Goal: Communication & Community: Answer question/provide support

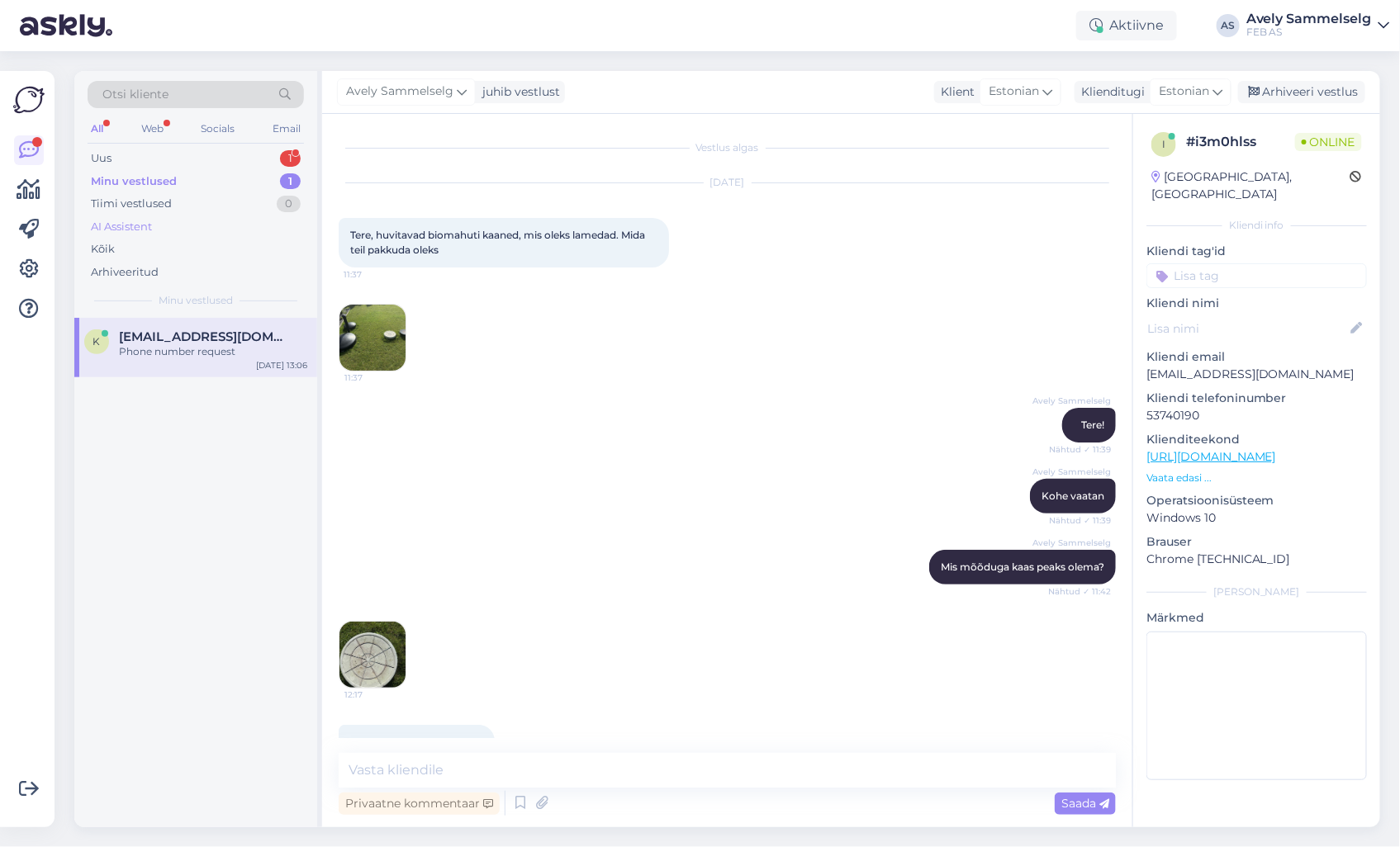
scroll to position [938, 0]
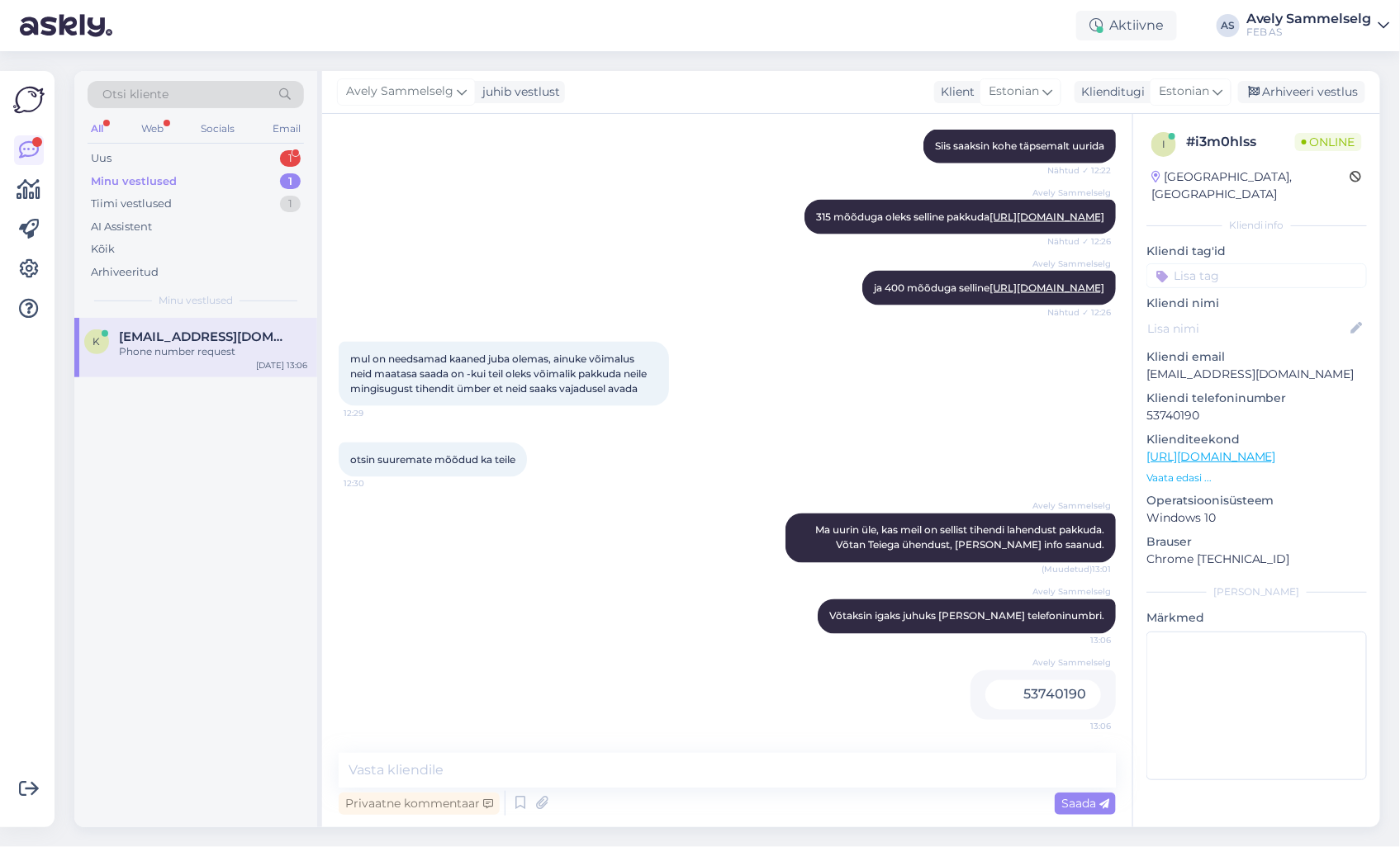
click at [443, 253] on div "Avely [PERSON_NAME] 400 mõõduga selline [URL][DOMAIN_NAME] Nähtud ✓ 12:26" at bounding box center [727, 288] width 778 height 71
click at [174, 154] on div "Uus 1" at bounding box center [195, 158] width 217 height 23
click at [198, 362] on div "Tere! Kas Sorter [PERSON_NAME] 60 2x18 L prügisüsteemile saab osta eraldi külgs…" at bounding box center [213, 359] width 189 height 30
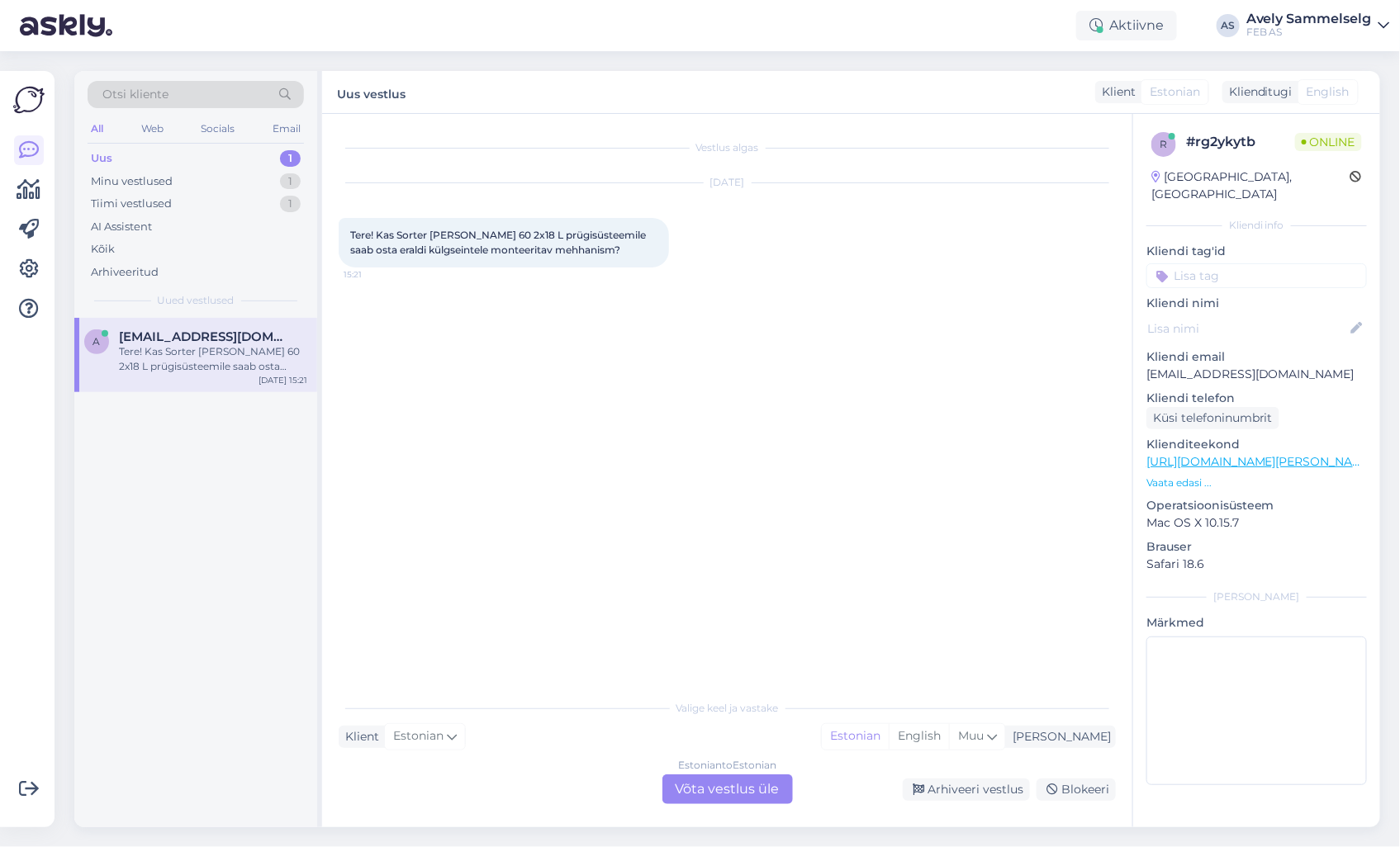
click at [727, 790] on div "Estonian to Estonian Võta vestlus üle" at bounding box center [728, 789] width 131 height 30
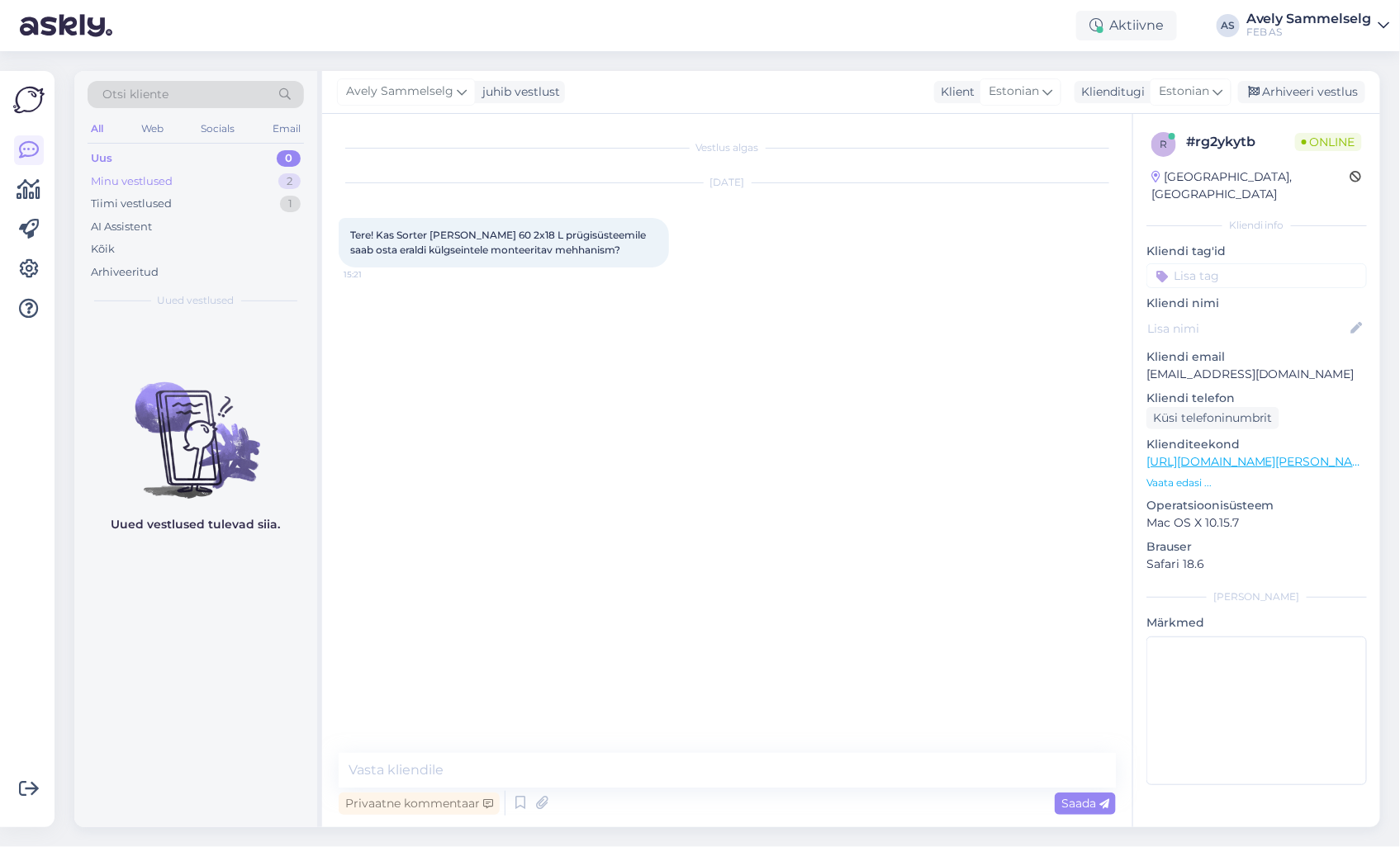
click at [166, 177] on div "Minu vestlused" at bounding box center [132, 181] width 82 height 16
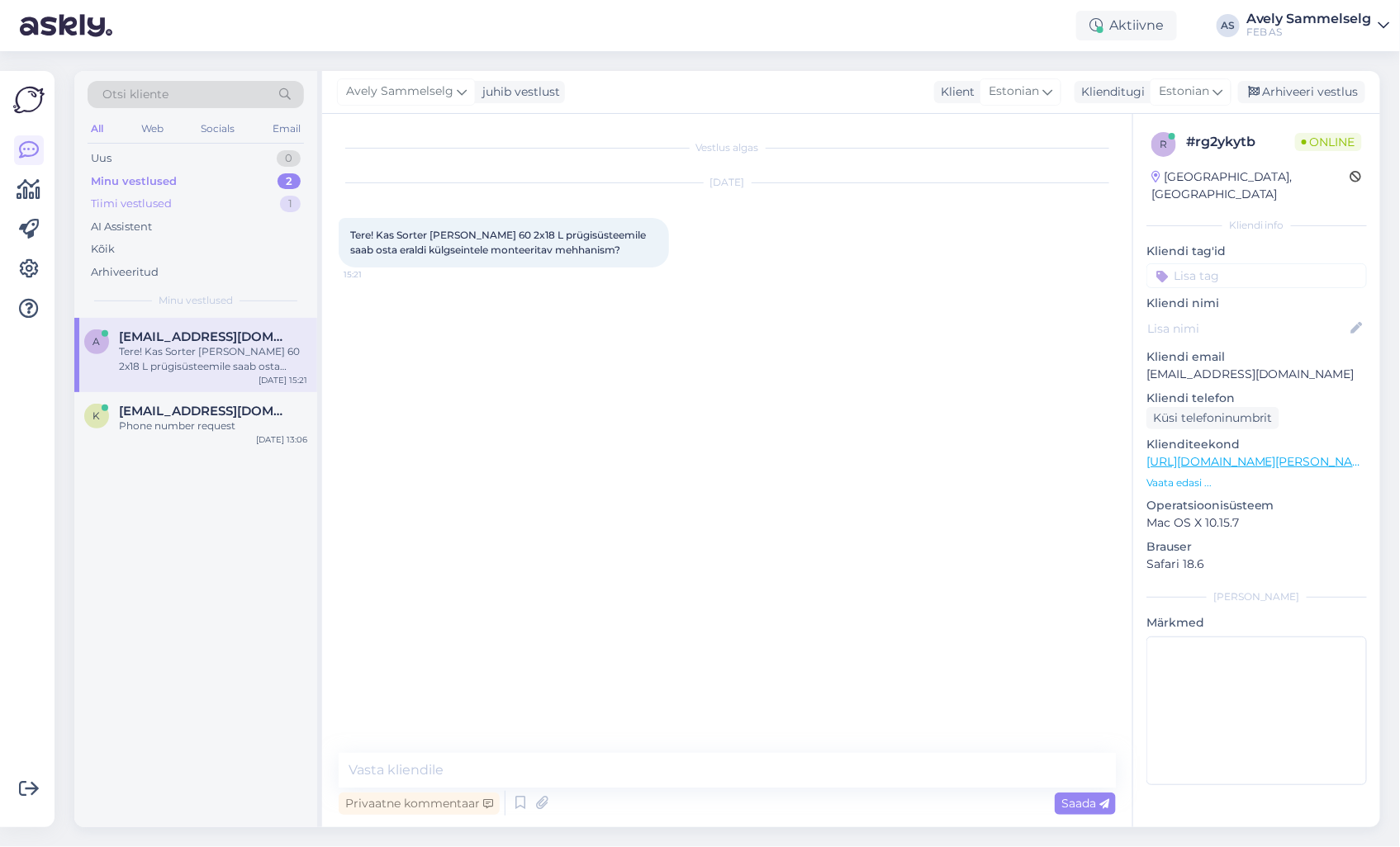
click at [171, 200] on div "Tiimi vestlused" at bounding box center [131, 204] width 81 height 16
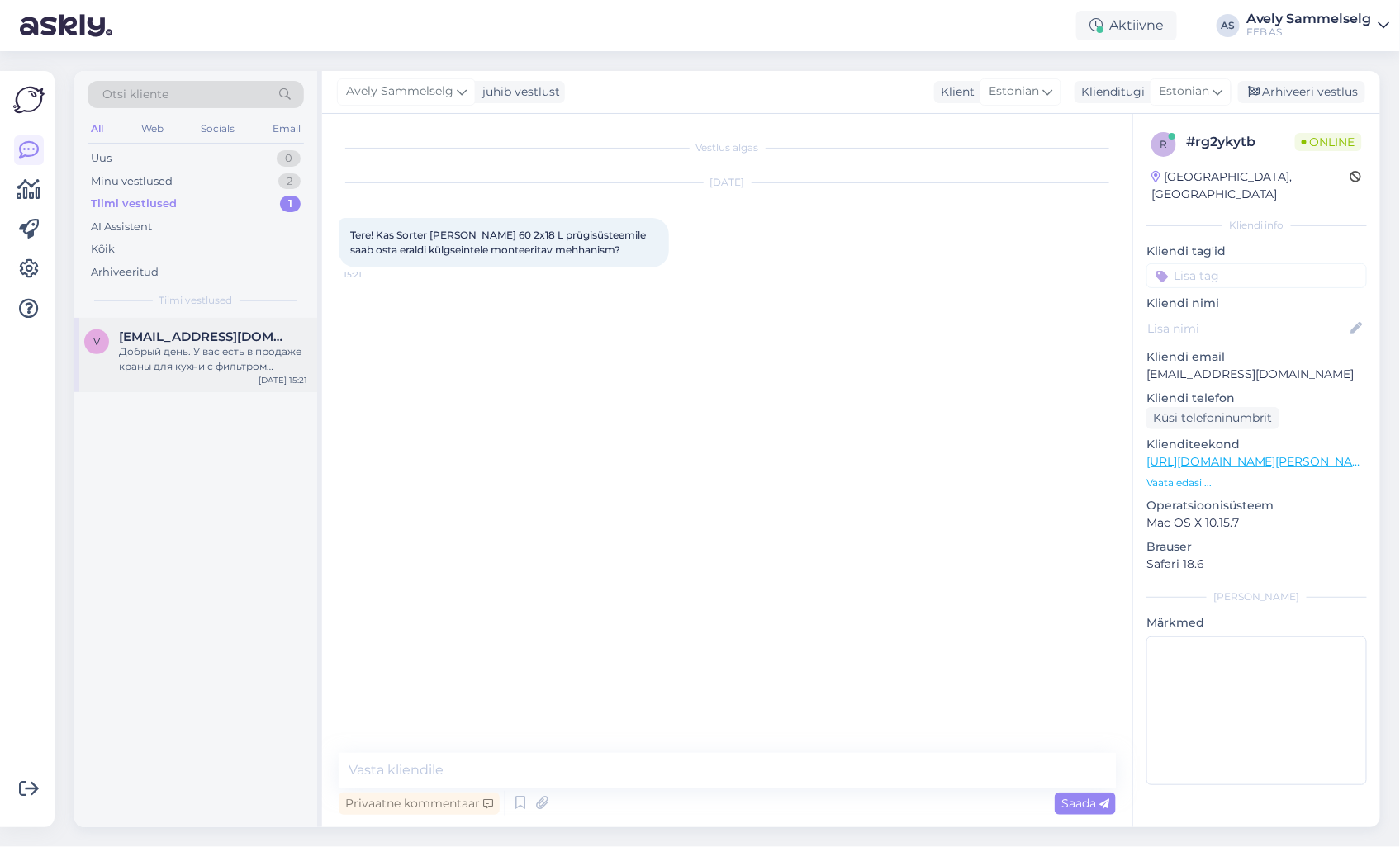
click at [217, 348] on div "Добрый день. У вас есть в продаже краны для кухни с фильтром золотого цвета?" at bounding box center [213, 359] width 189 height 30
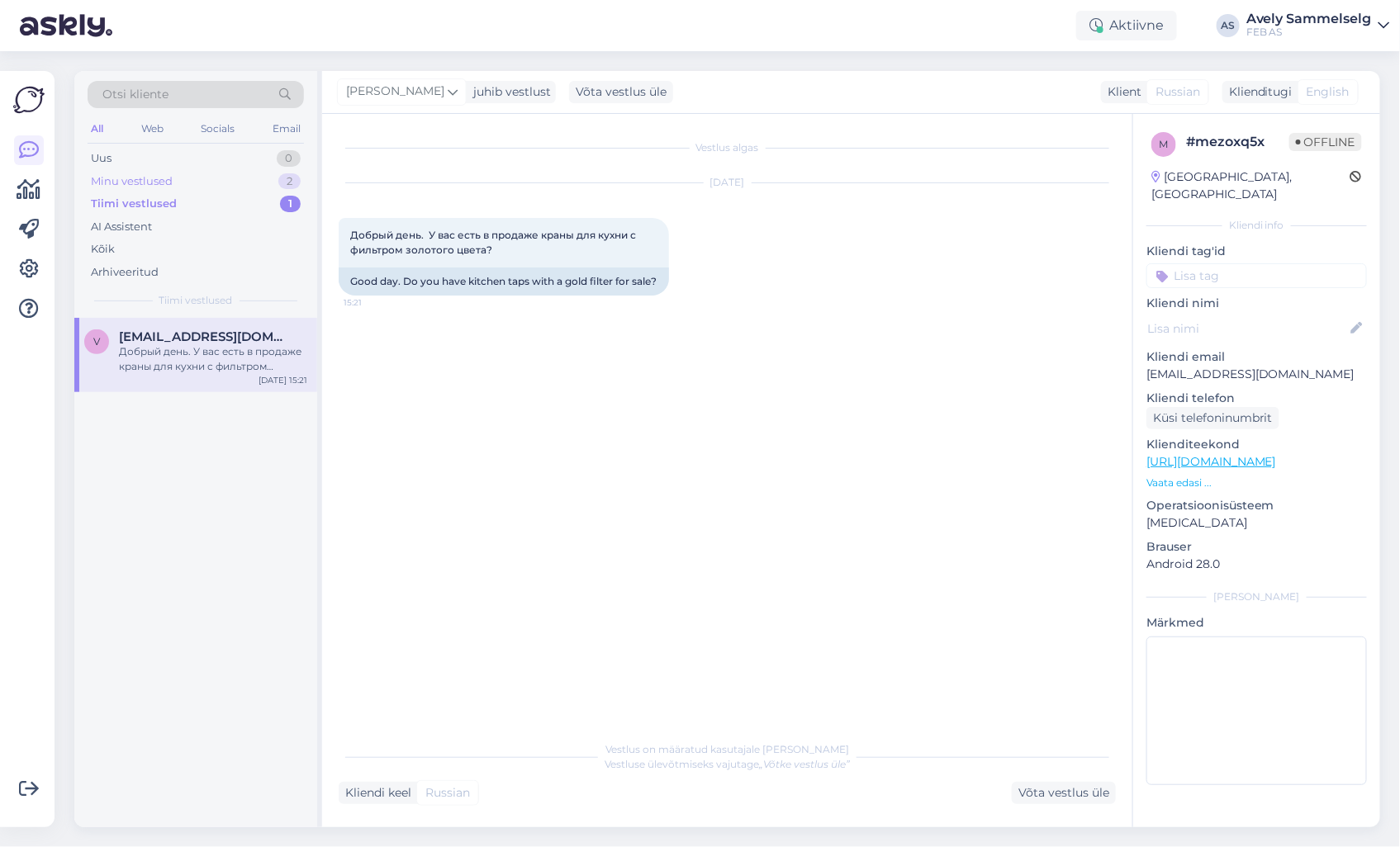
click at [188, 180] on div "Minu vestlused 2" at bounding box center [195, 181] width 217 height 23
click at [169, 341] on span "[EMAIL_ADDRESS][DOMAIN_NAME]" at bounding box center [204, 336] width 171 height 15
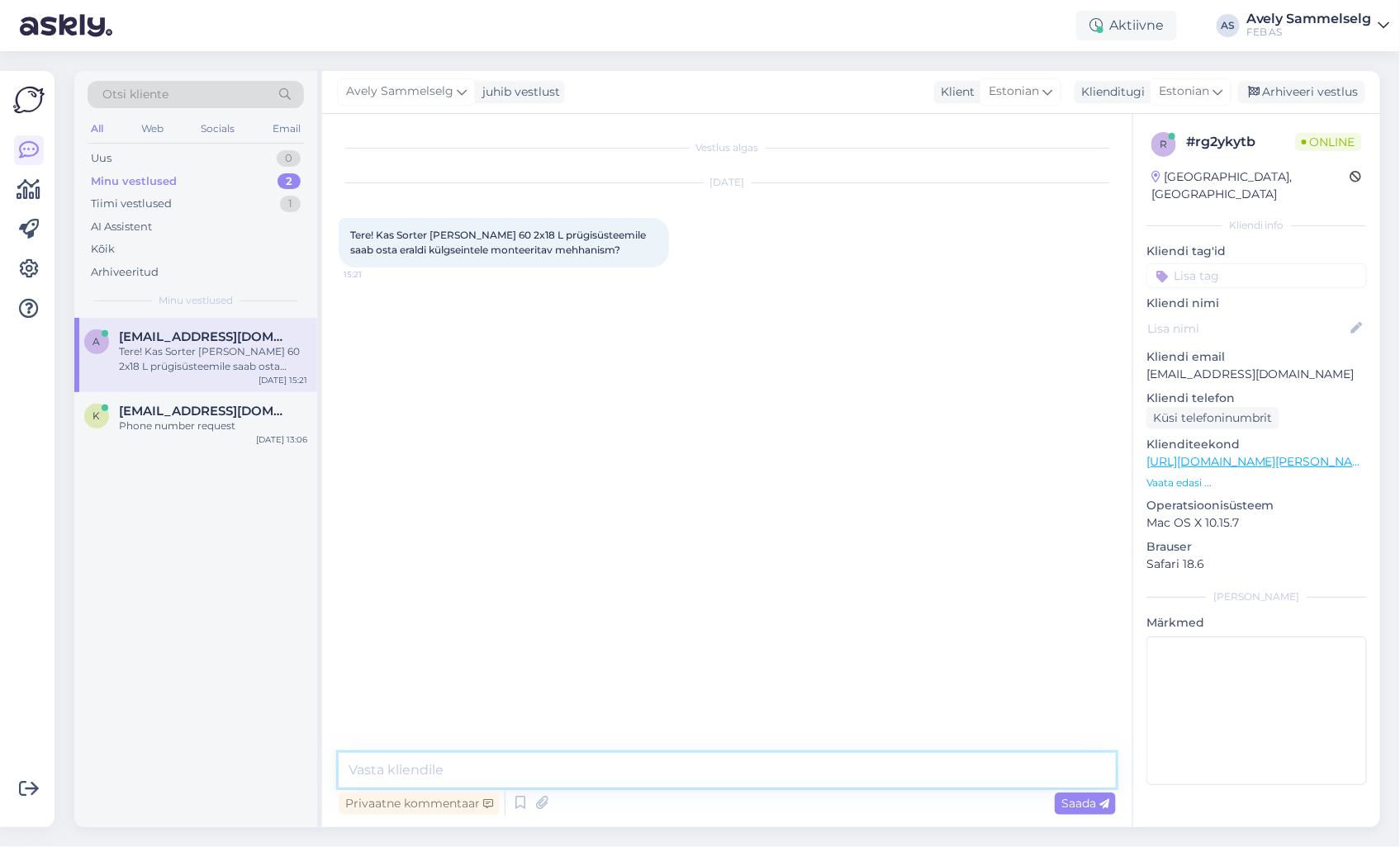
click at [605, 763] on textarea at bounding box center [727, 770] width 778 height 34
type textarea "Tere!"
click at [162, 208] on div "Tiimi vestlused" at bounding box center [131, 204] width 81 height 16
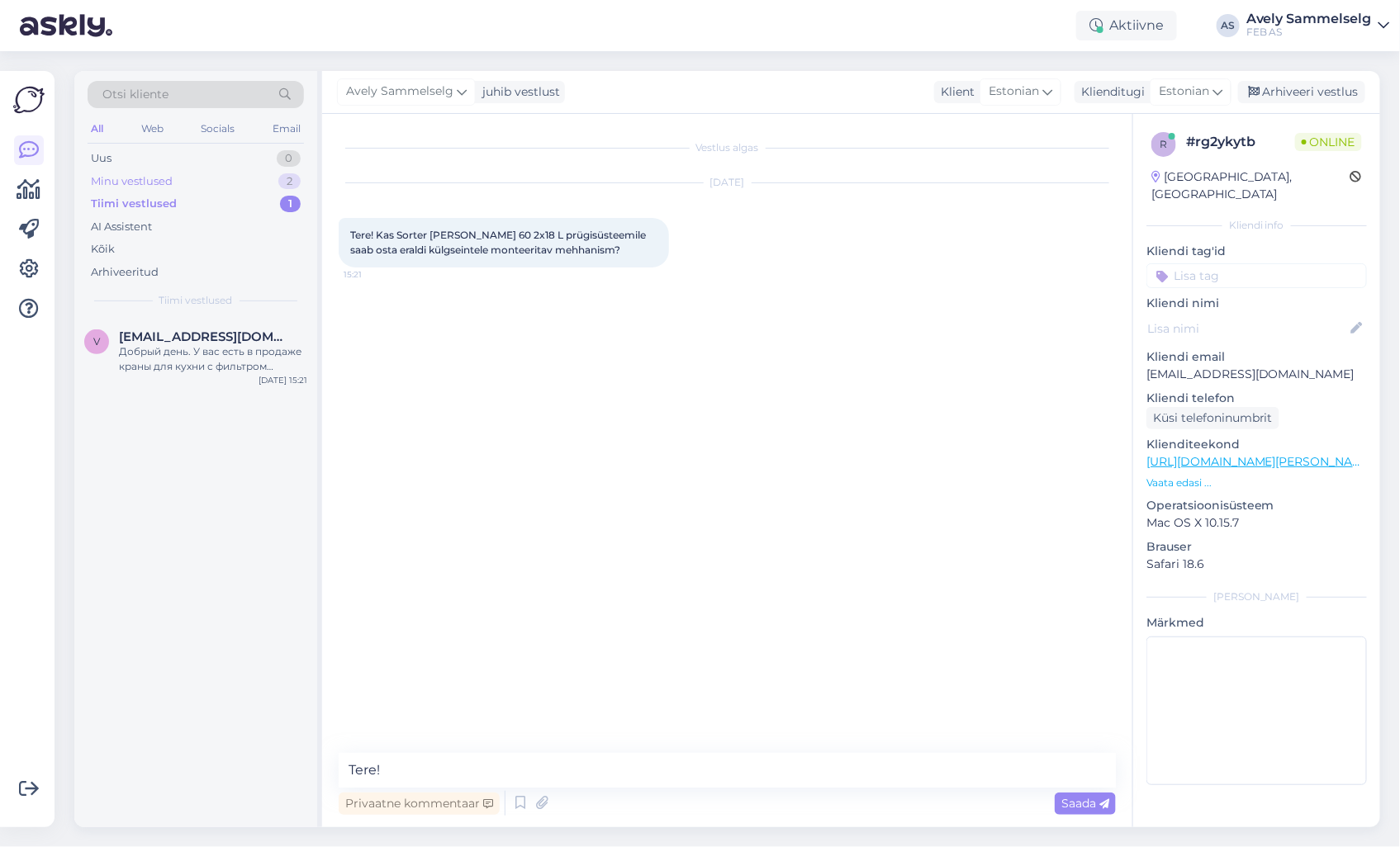
click at [209, 177] on div "Minu vestlused 2" at bounding box center [195, 181] width 217 height 23
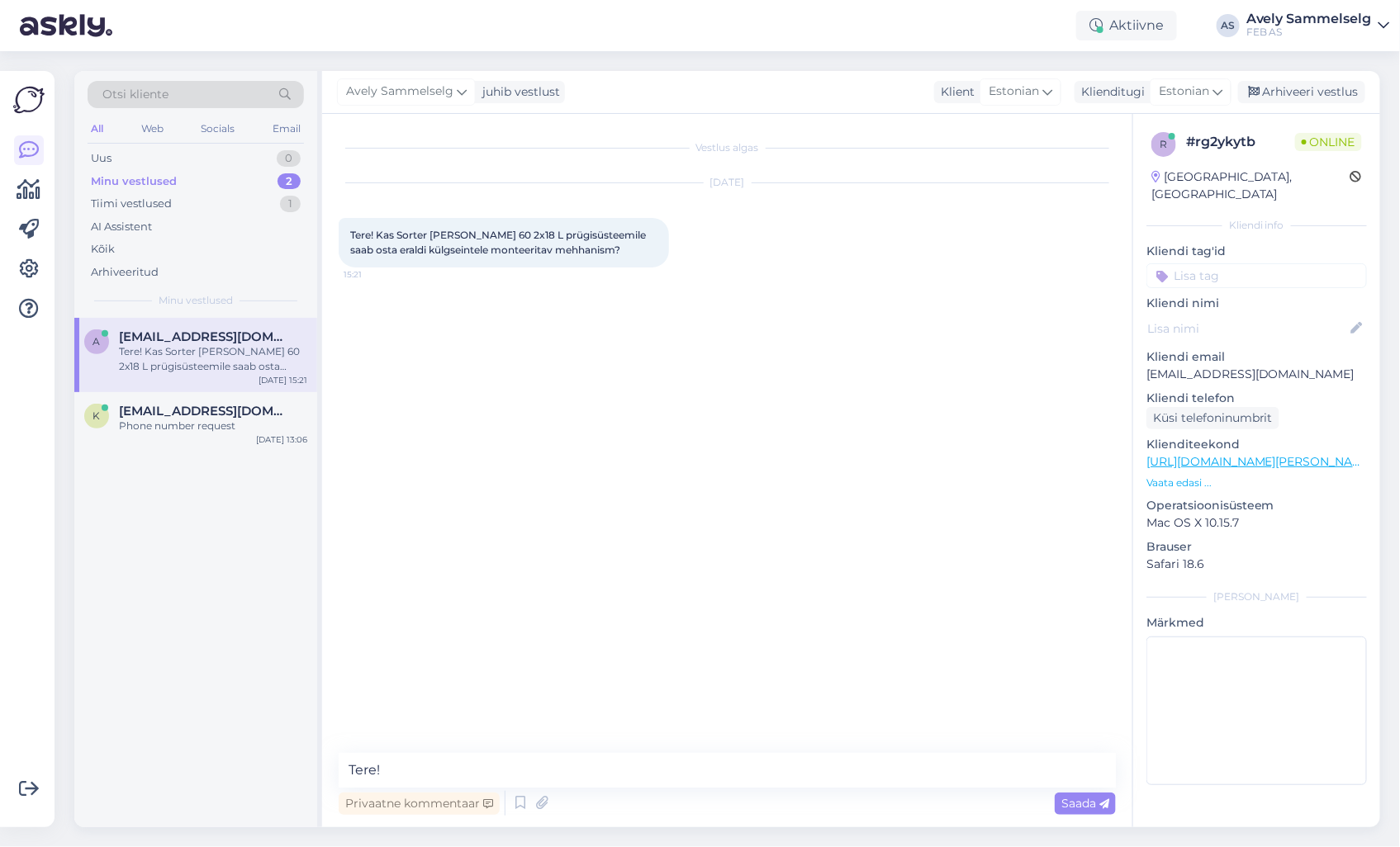
click at [211, 348] on div "Tere! Kas Sorter [PERSON_NAME] 60 2x18 L prügisüsteemile saab osta eraldi külgs…" at bounding box center [213, 359] width 189 height 30
click at [636, 777] on textarea at bounding box center [727, 770] width 778 height 34
type textarea "Tere!"
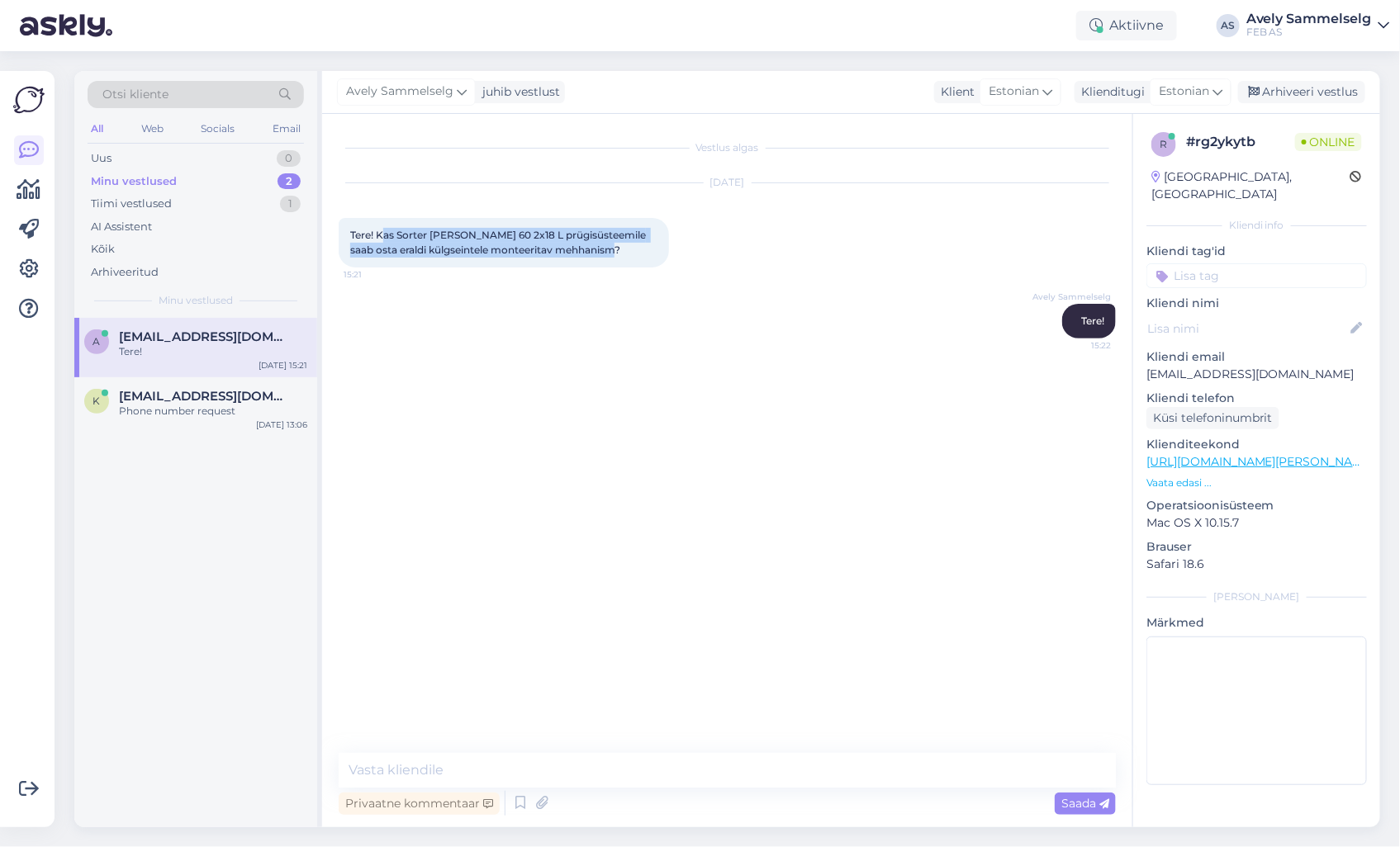
drag, startPoint x: 610, startPoint y: 260, endPoint x: 381, endPoint y: 234, distance: 230.5
click at [381, 234] on div "Tere! Kas Sorter [PERSON_NAME] 60 2x18 L prügisüsteemile saab osta eraldi külgs…" at bounding box center [504, 242] width 330 height 50
click at [378, 234] on span "Tere! Kas Sorter [PERSON_NAME] 60 2x18 L prügisüsteemile saab osta eraldi külgs…" at bounding box center [499, 242] width 299 height 27
drag, startPoint x: 377, startPoint y: 233, endPoint x: 612, endPoint y: 249, distance: 235.5
click at [612, 249] on div "Tere! Kas Sorter [PERSON_NAME] 60 2x18 L prügisüsteemile saab osta eraldi külgs…" at bounding box center [504, 242] width 330 height 50
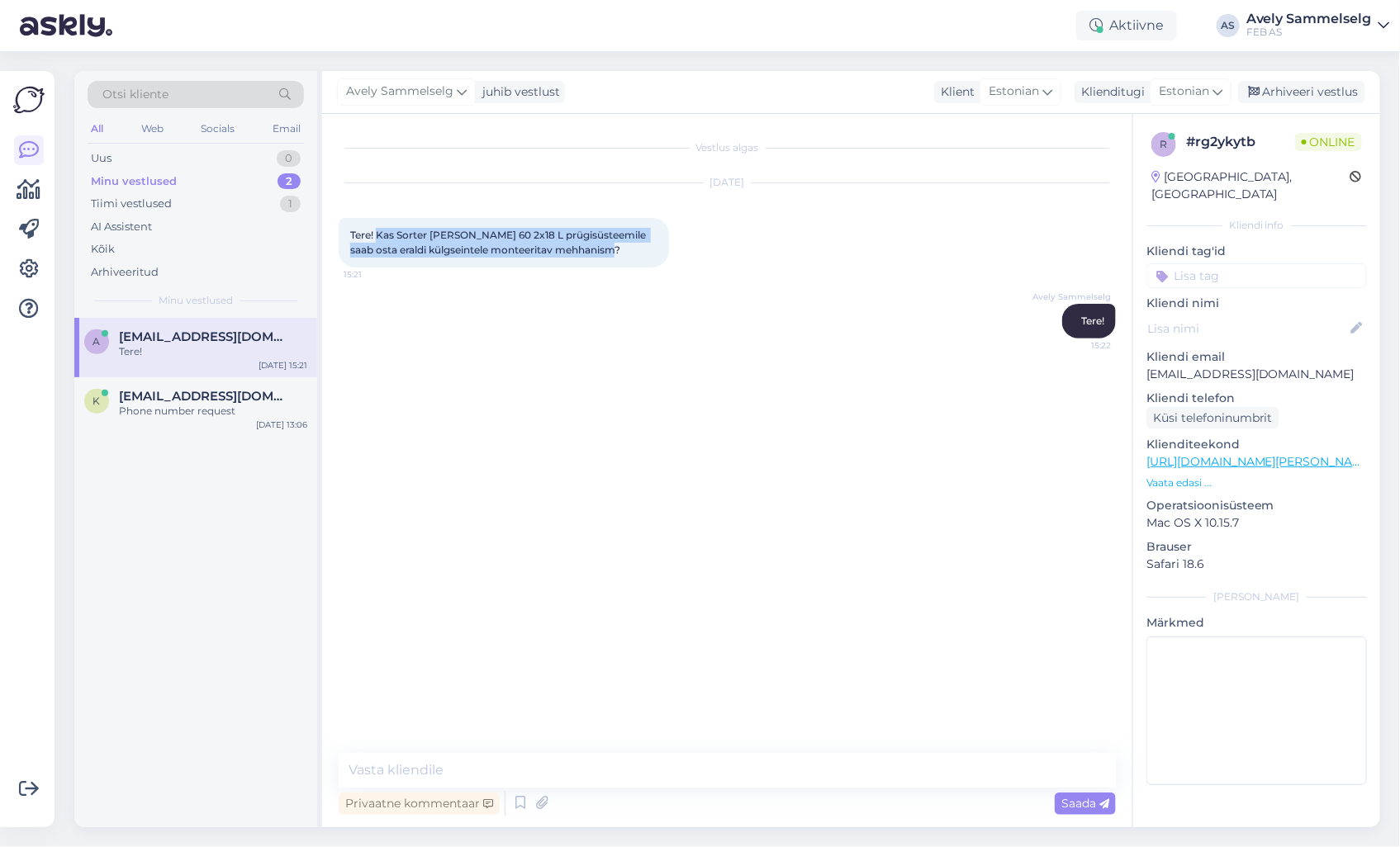
copy span "Kas Sorter [PERSON_NAME] 60 2x18 L prügisüsteemile saab osta eraldi külgseintel…"
click at [1192, 475] on p "Vaata edasi ..." at bounding box center [1257, 482] width 220 height 15
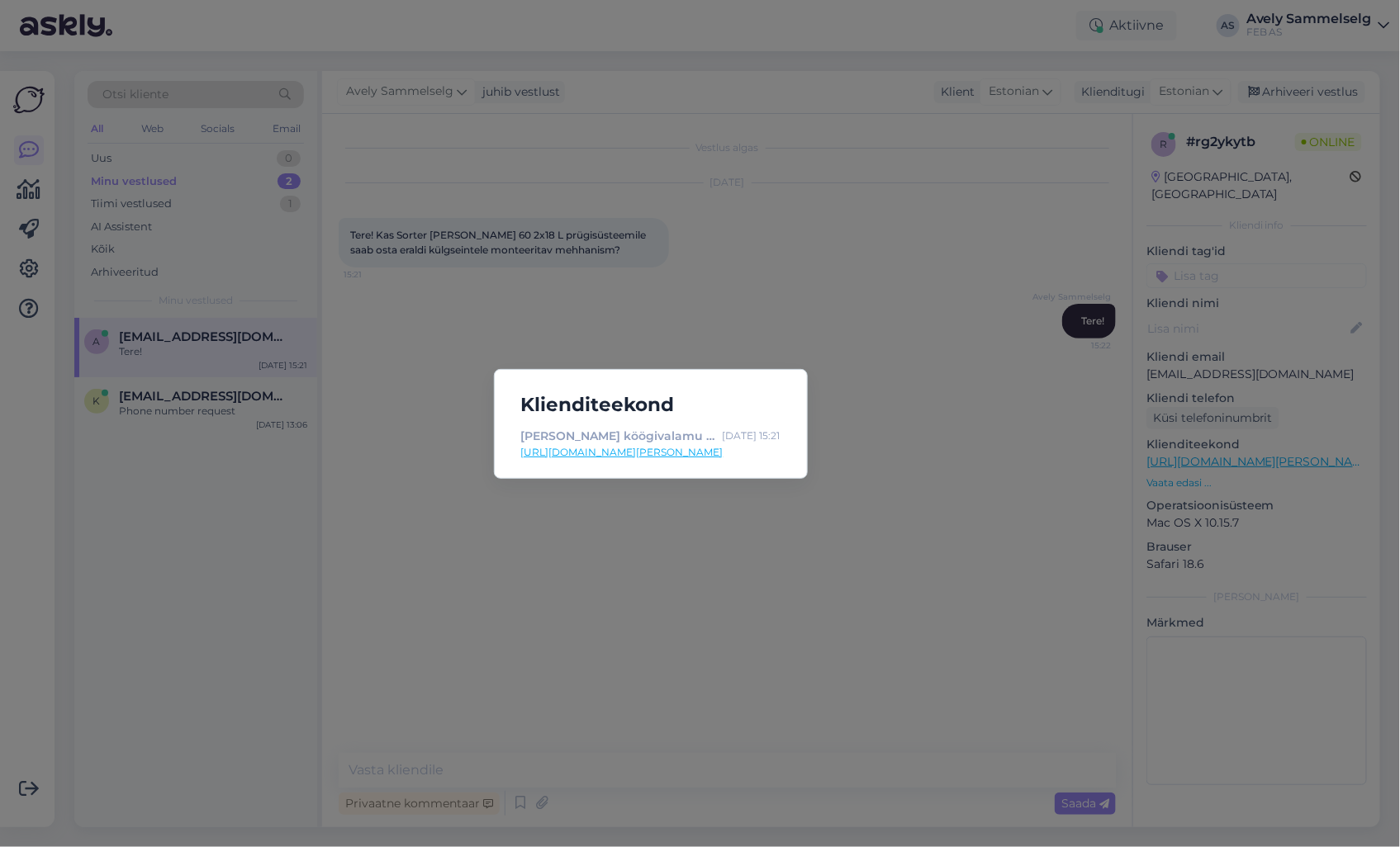
click at [743, 287] on div "Klienditeekond [PERSON_NAME] köögivalamu sifoonid FEB-st! Tooted kohe saadaval.…" at bounding box center [700, 424] width 1400 height 847
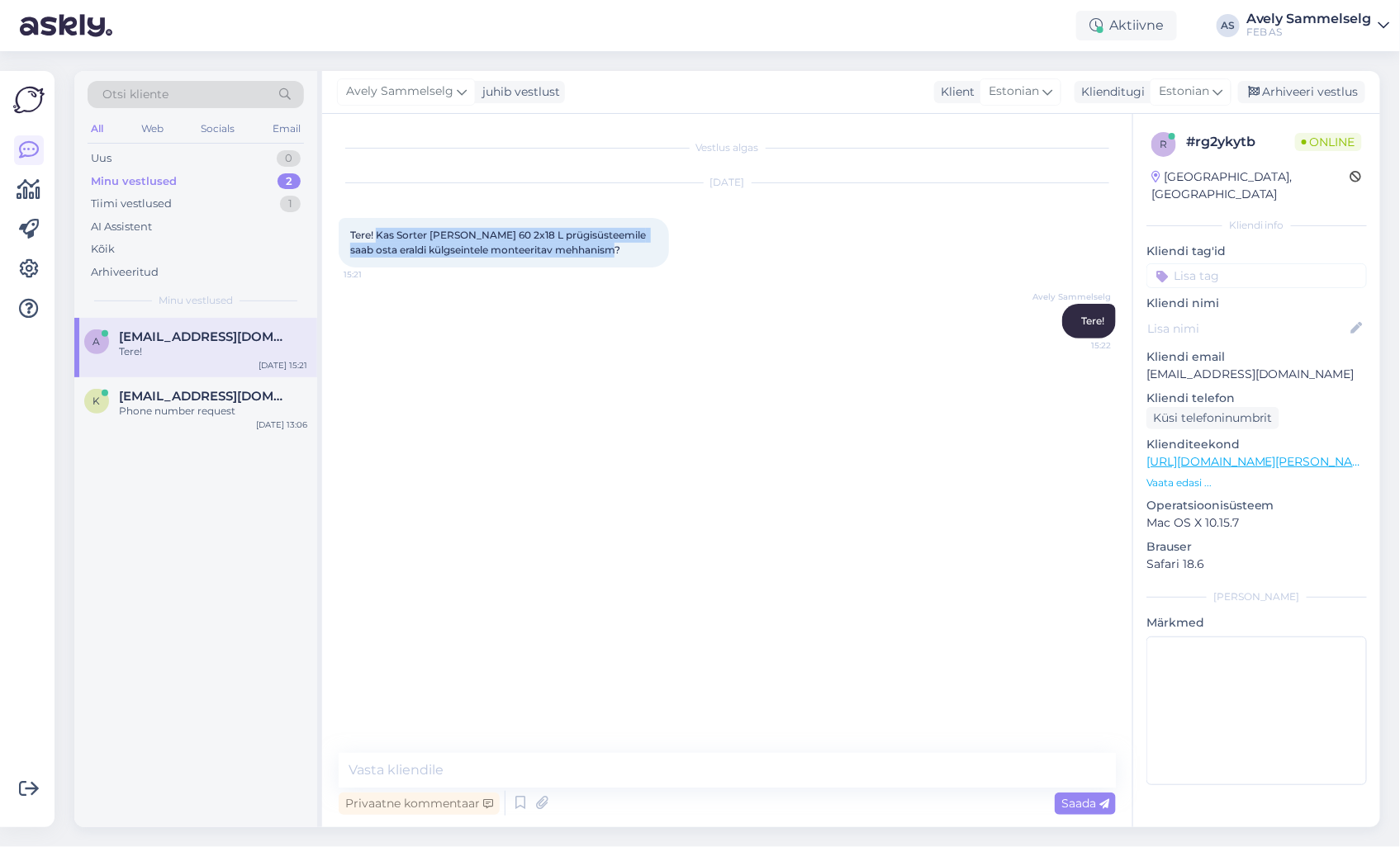
drag, startPoint x: 377, startPoint y: 233, endPoint x: 604, endPoint y: 246, distance: 227.4
click at [604, 246] on div "Tere! Kas Sorter [PERSON_NAME] 60 2x18 L prügisüsteemile saab osta eraldi külgs…" at bounding box center [504, 242] width 330 height 50
copy span "Kas Sorter [PERSON_NAME] 60 2x18 L prügisüsteemile saab osta eraldi külgseintel…"
click at [377, 476] on img at bounding box center [372, 479] width 66 height 66
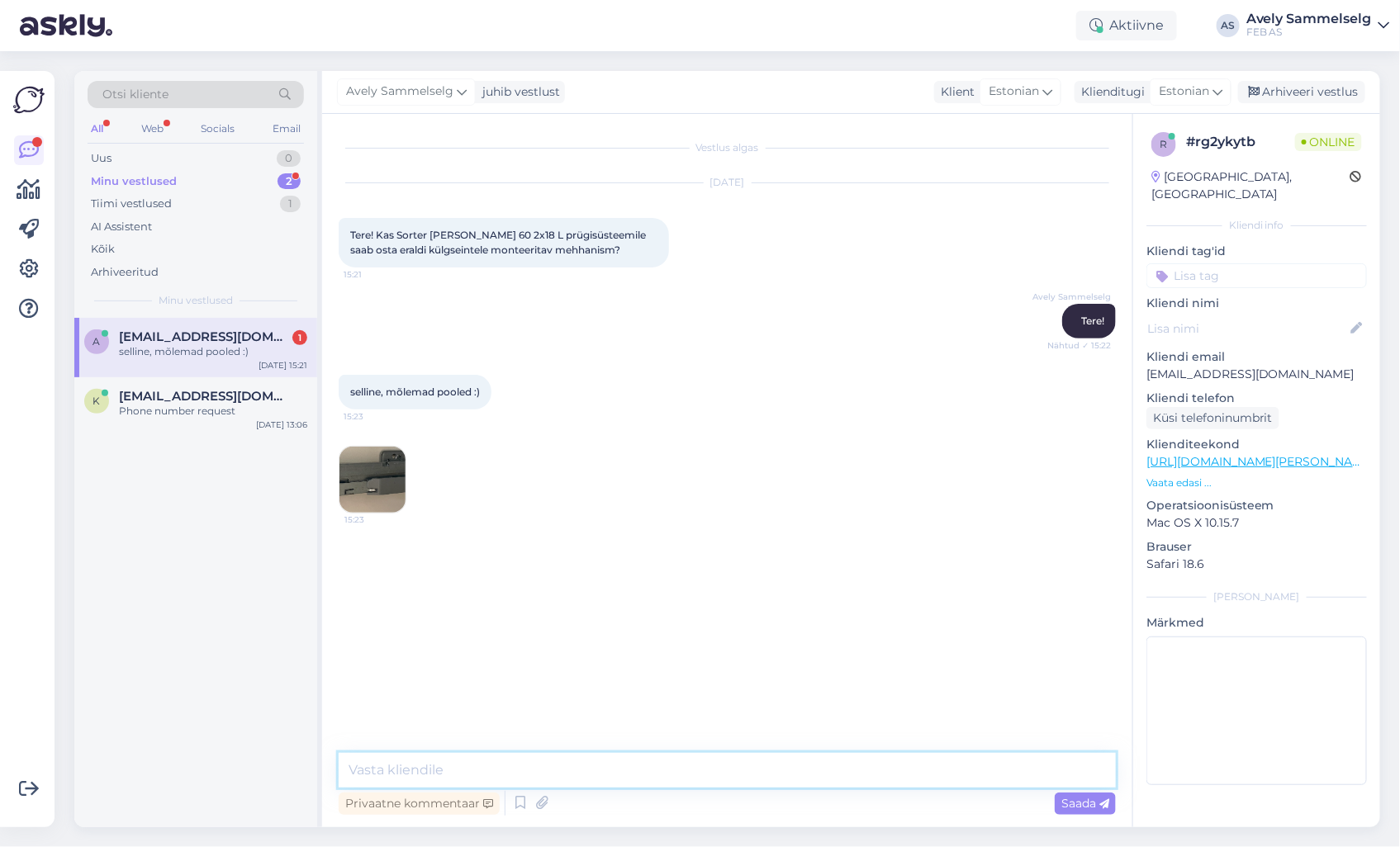
click at [659, 762] on textarea at bounding box center [727, 770] width 778 height 34
type textarea "Kohe uurin"
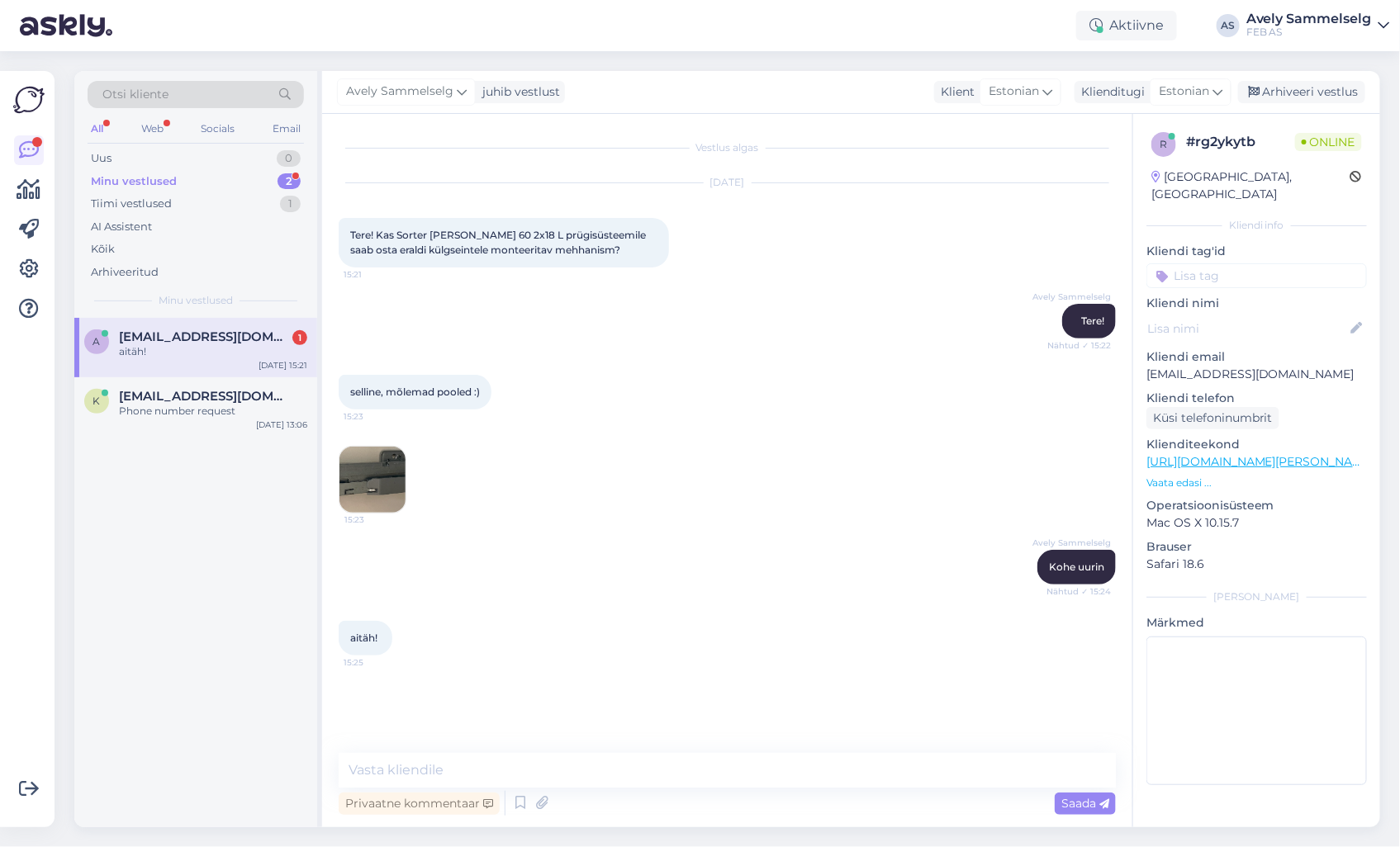
click at [377, 483] on img at bounding box center [372, 479] width 66 height 66
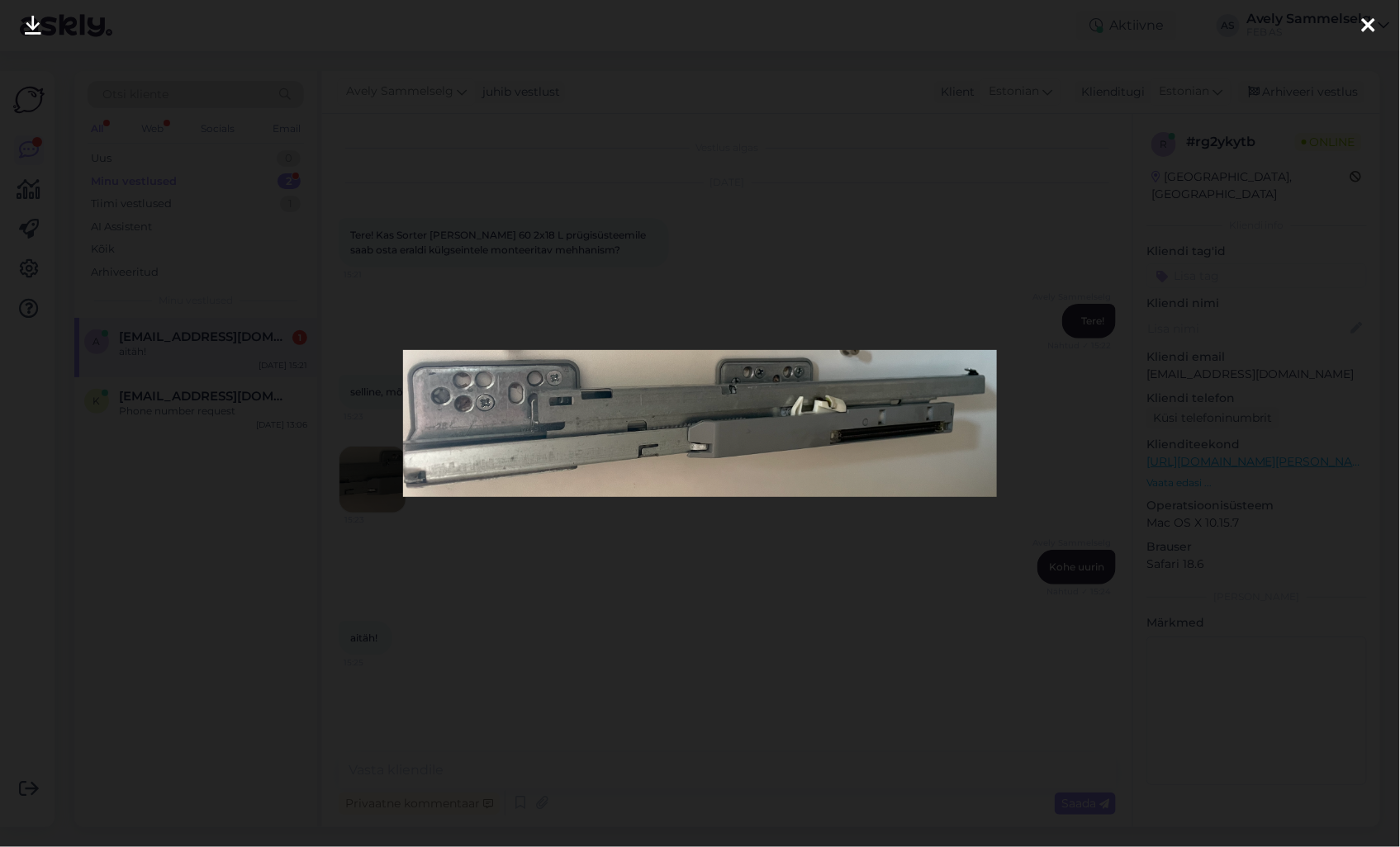
drag, startPoint x: 713, startPoint y: 77, endPoint x: 725, endPoint y: 99, distance: 25.1
click at [713, 77] on div at bounding box center [700, 424] width 1400 height 847
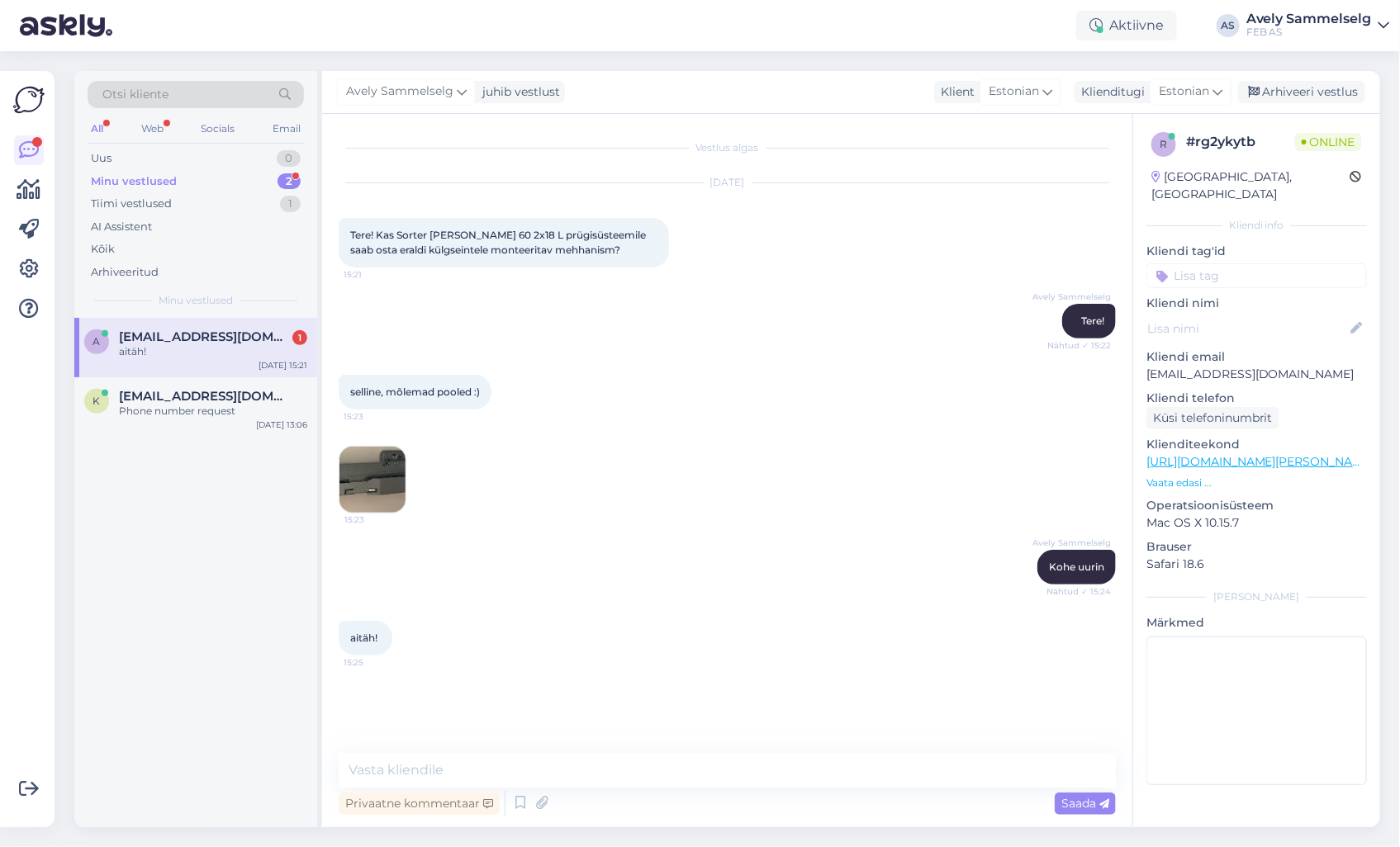
click at [128, 180] on div "Minu vestlused" at bounding box center [133, 181] width 86 height 16
click at [194, 348] on div "aitäh!" at bounding box center [213, 352] width 189 height 15
click at [765, 783] on textarea at bounding box center [727, 770] width 778 height 34
click at [388, 461] on img at bounding box center [372, 479] width 66 height 66
click at [604, 763] on textarea at bounding box center [727, 770] width 778 height 34
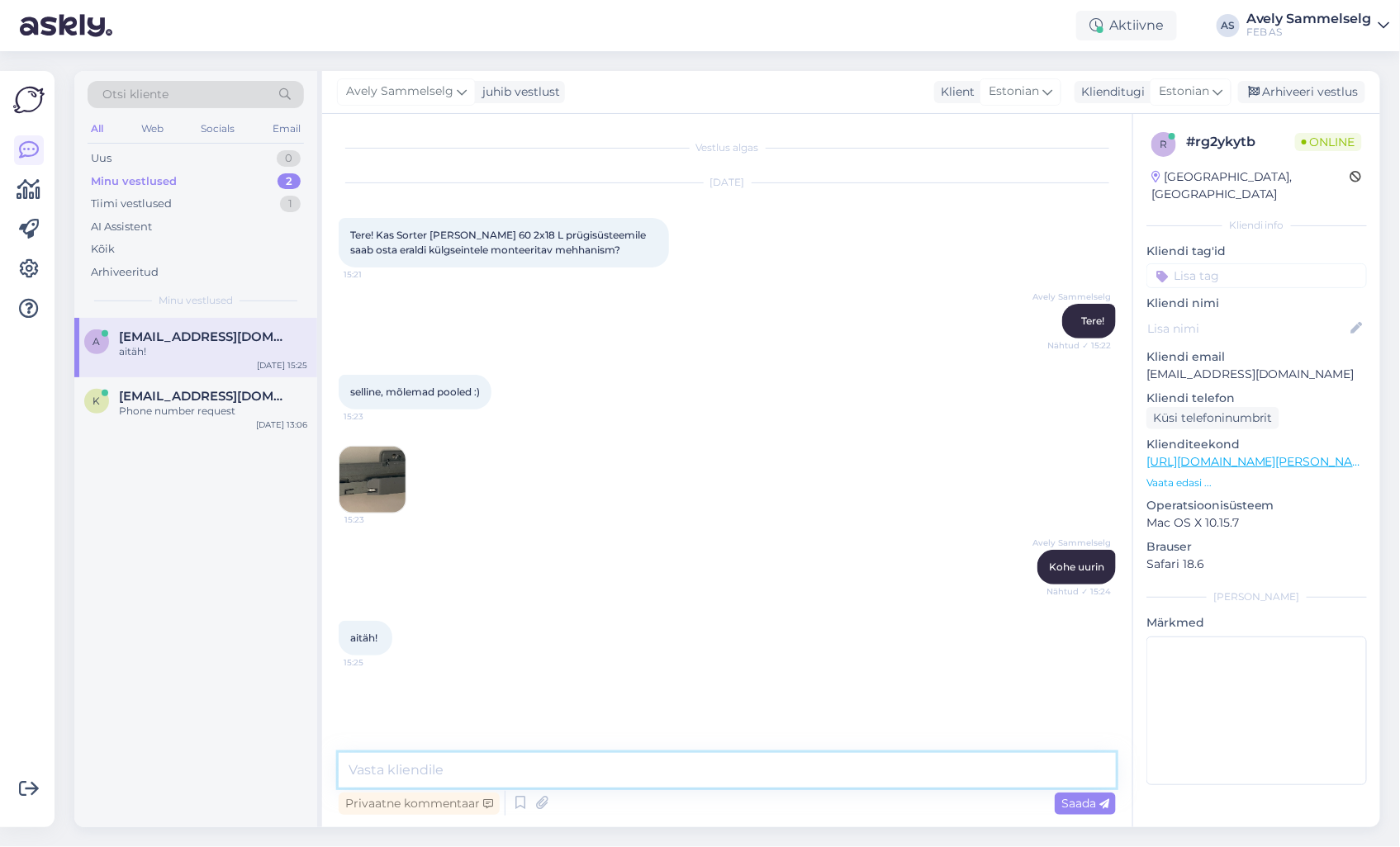
click at [797, 783] on textarea at bounding box center [727, 770] width 778 height 34
type textarea "Vabandan, läheb veidi aega. [PERSON_NAME] info saanud siis võtan Teiega ühendus…"
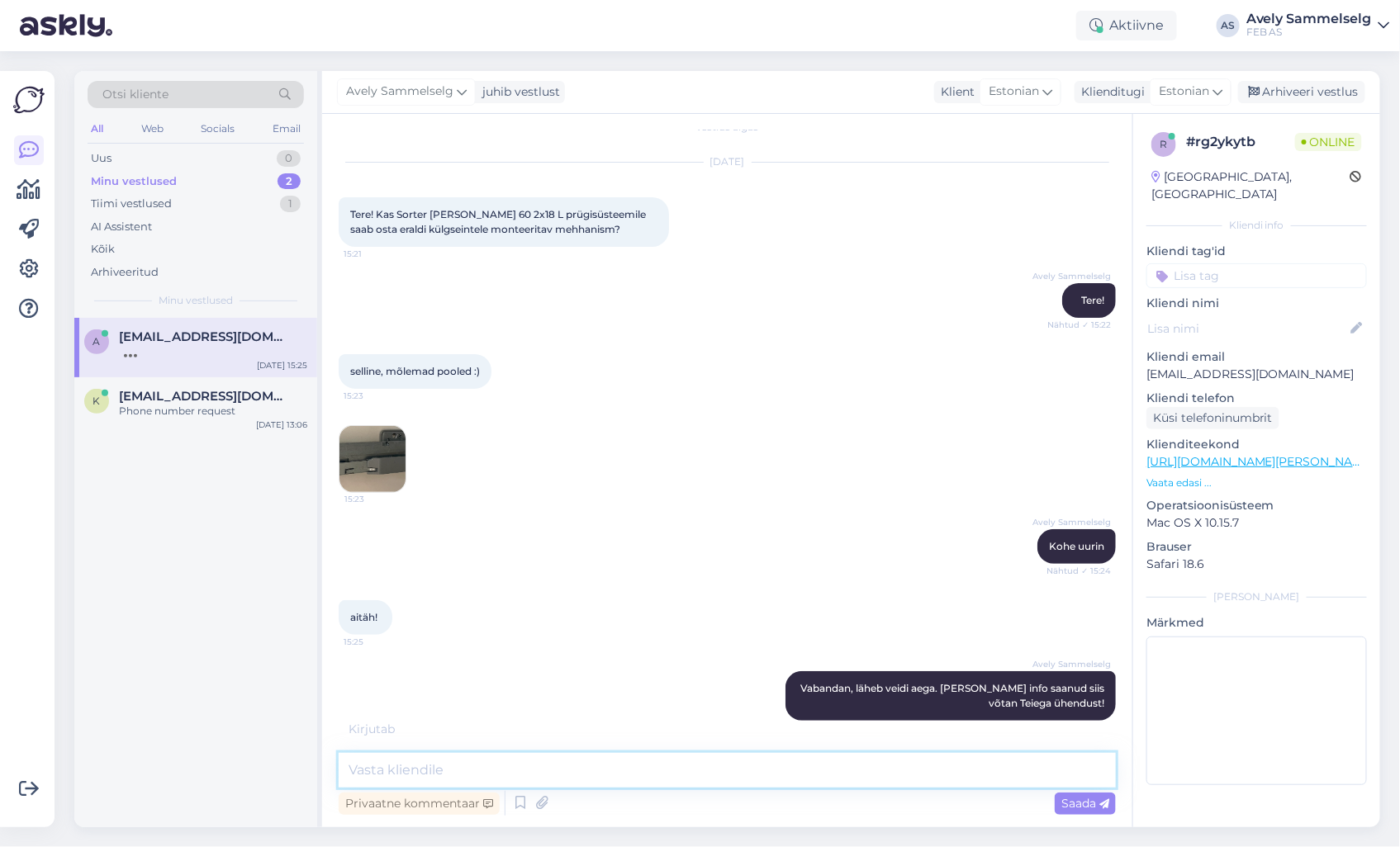
scroll to position [92, 0]
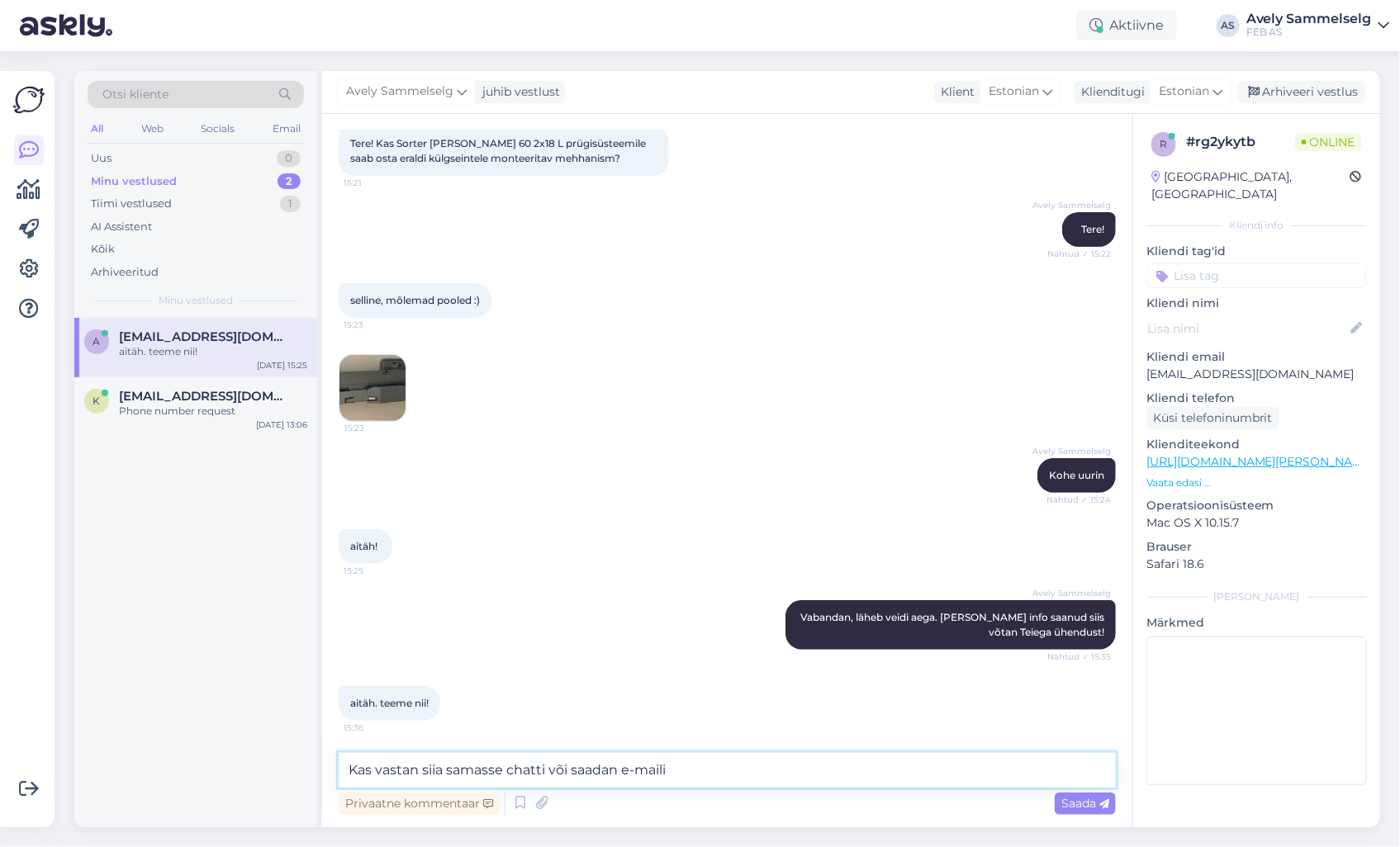
type textarea "Kas vastan siia samasse chatti või saadan e-maili?"
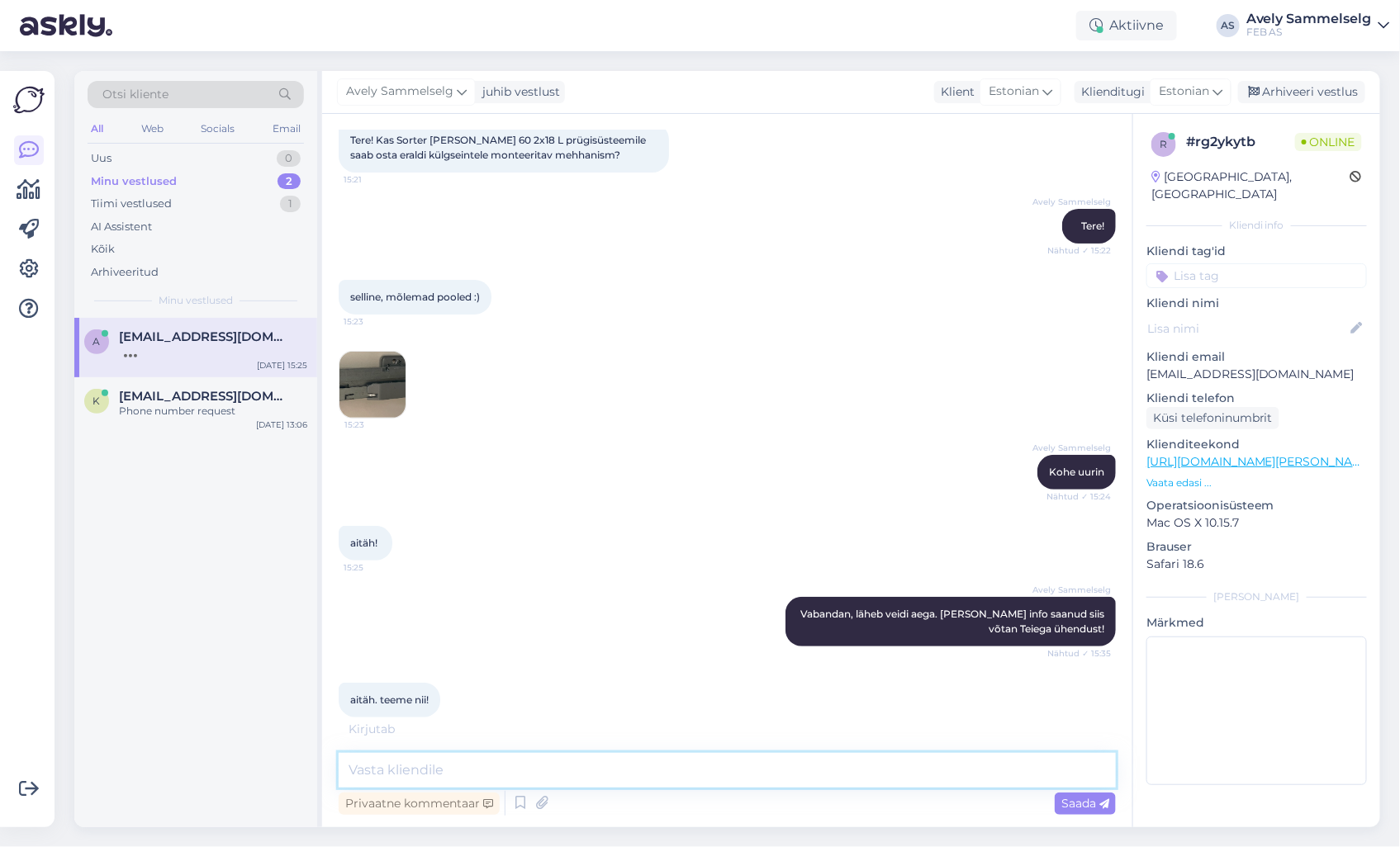
scroll to position [180, 0]
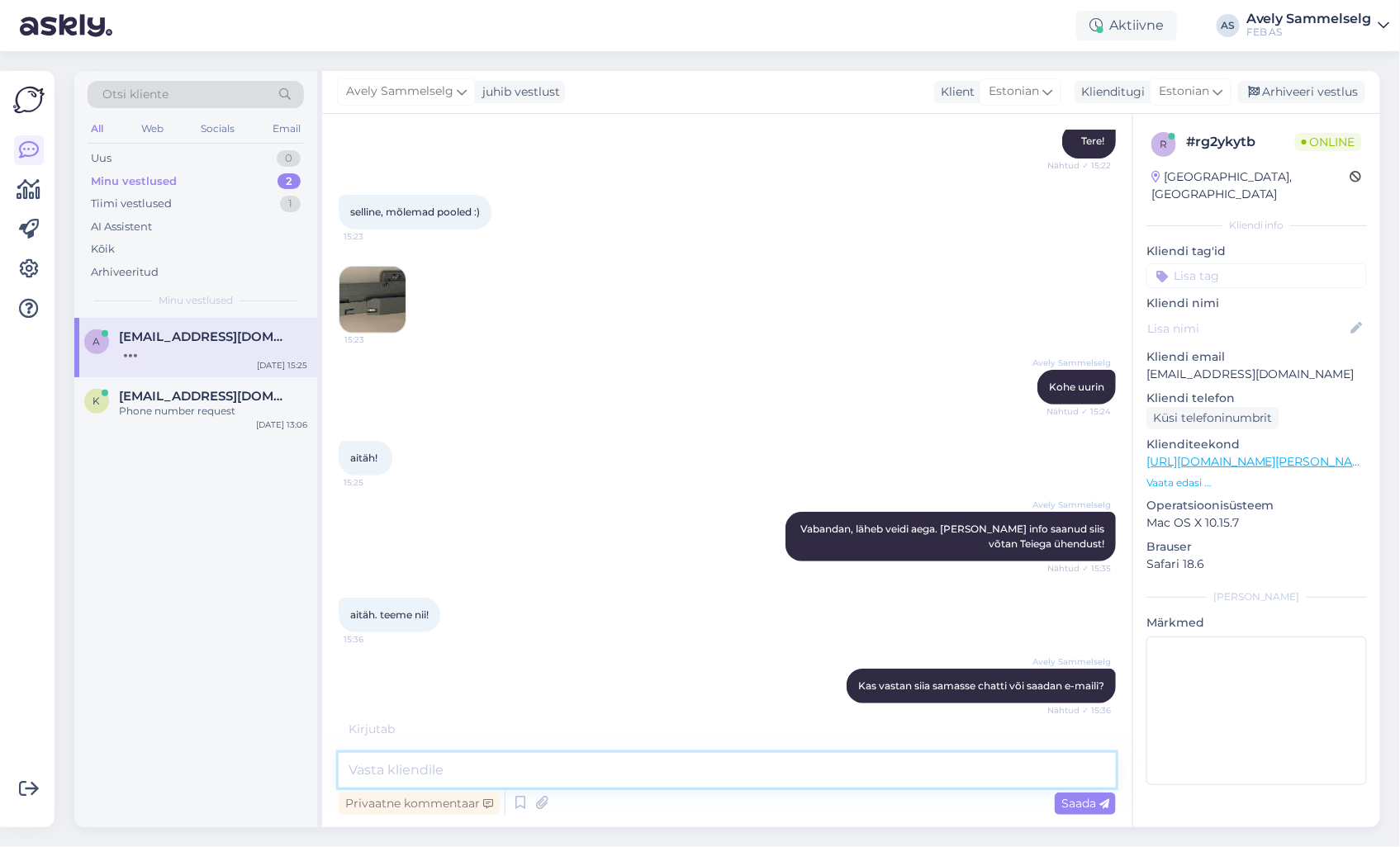
click at [700, 778] on textarea at bounding box center [727, 770] width 778 height 34
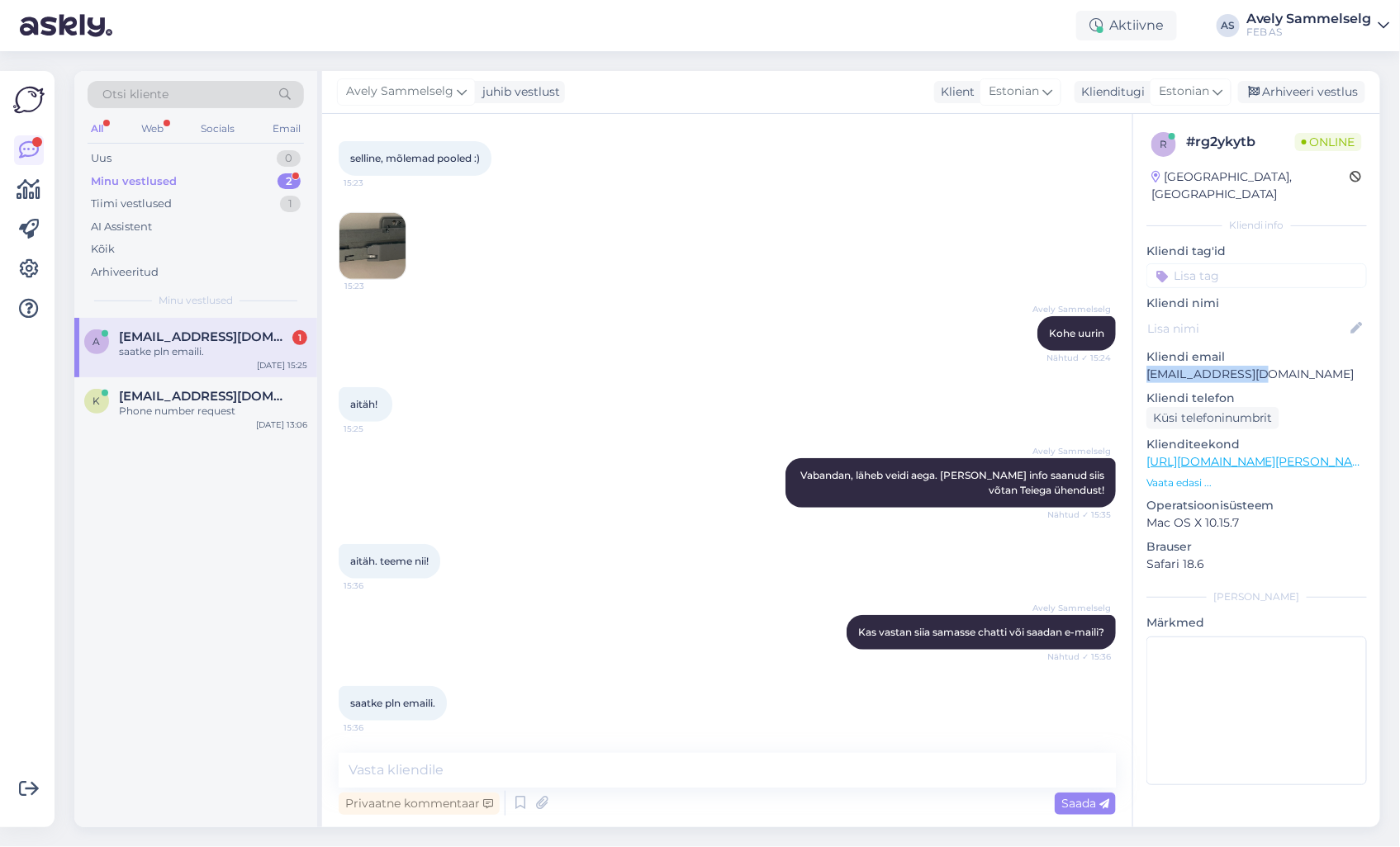
drag, startPoint x: 1278, startPoint y: 355, endPoint x: 1147, endPoint y: 357, distance: 131.0
click at [1147, 365] on p "[EMAIL_ADDRESS][DOMAIN_NAME]" at bounding box center [1257, 374] width 220 height 17
copy p "[EMAIL_ADDRESS][DOMAIN_NAME]"
click at [809, 777] on textarea at bounding box center [727, 770] width 778 height 34
paste textarea "[EMAIL_ADDRESS][DOMAIN_NAME]"
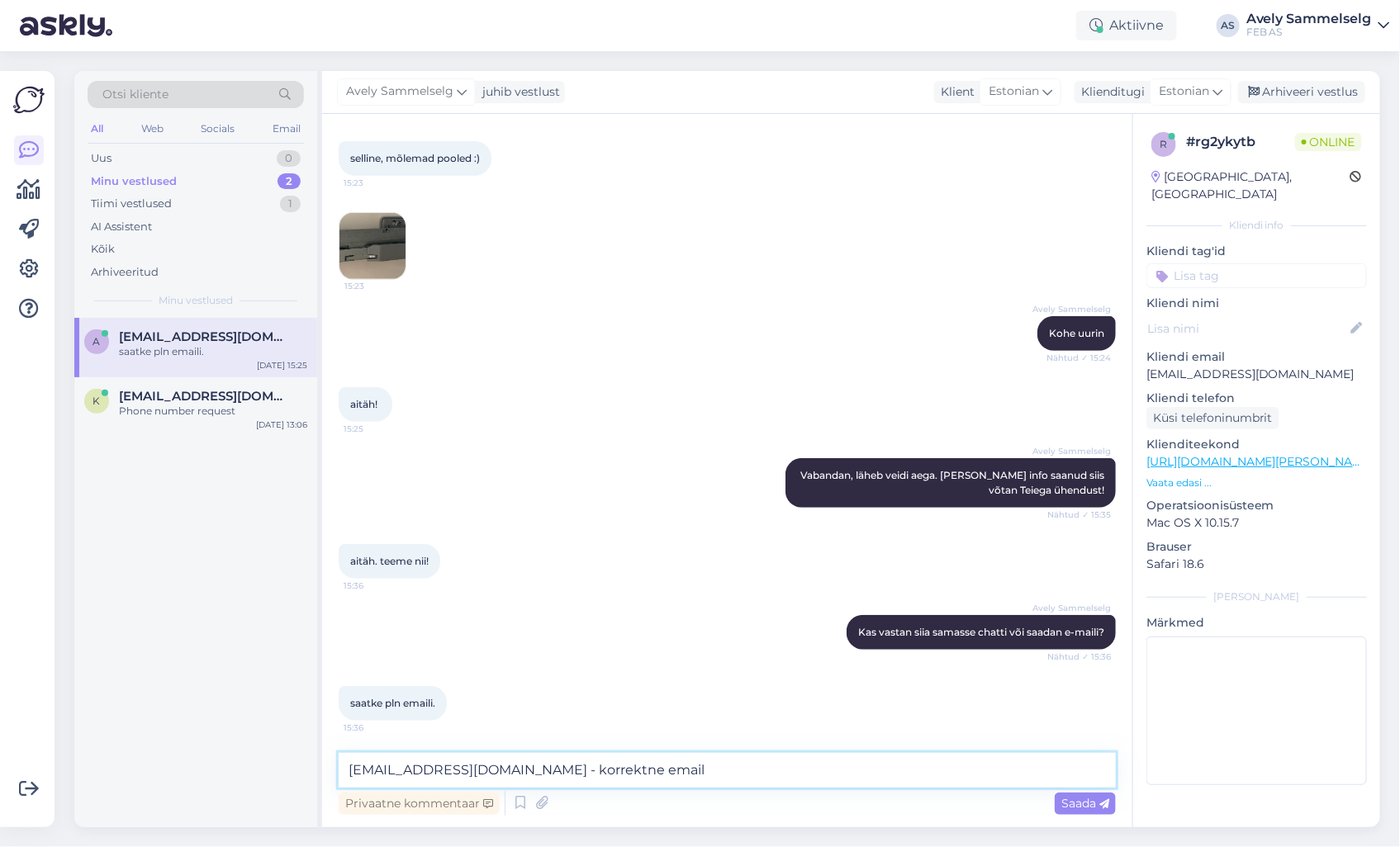
type textarea "[EMAIL_ADDRESS][DOMAIN_NAME] - korrektne email?"
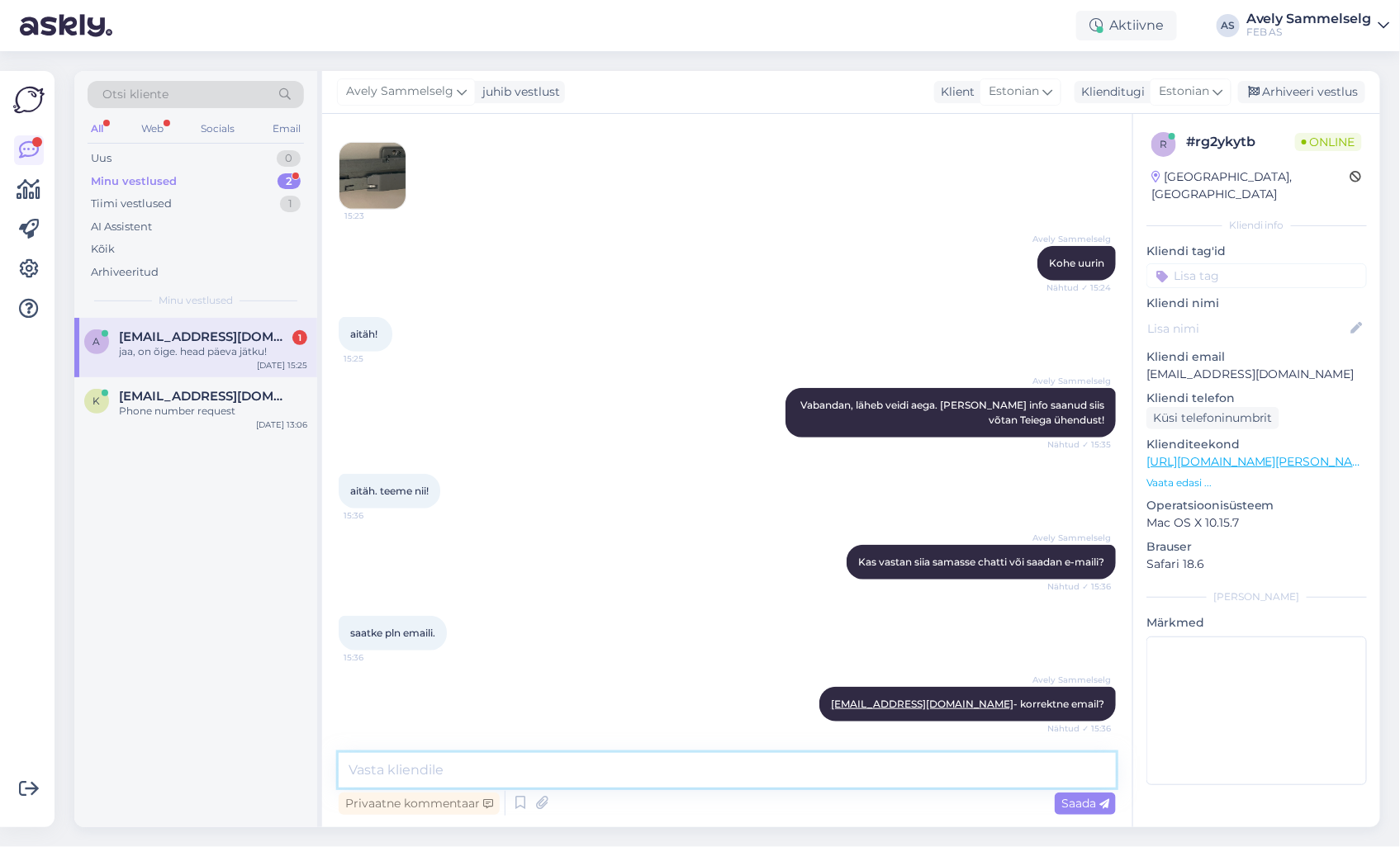
scroll to position [375, 0]
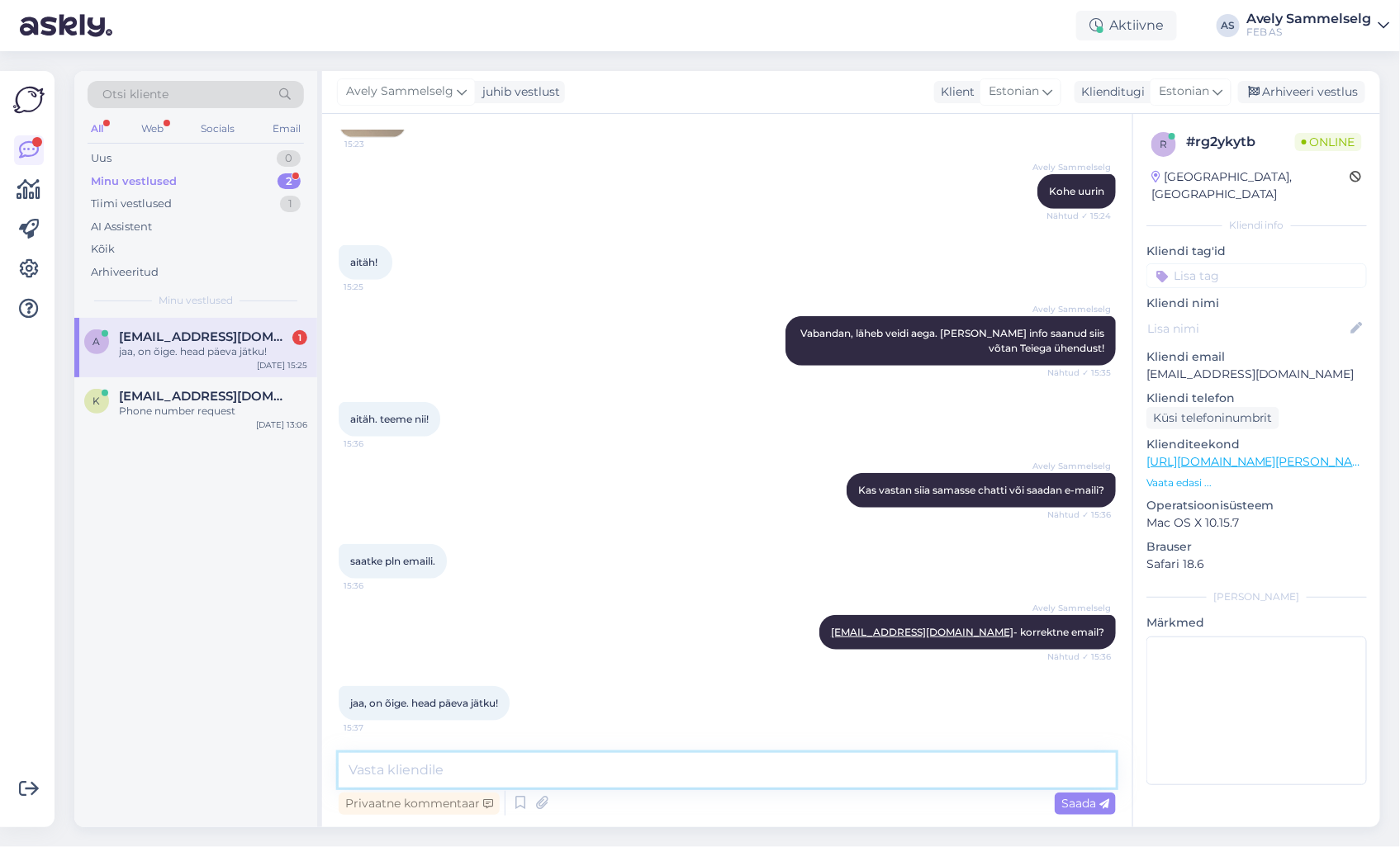
type textarea "T"
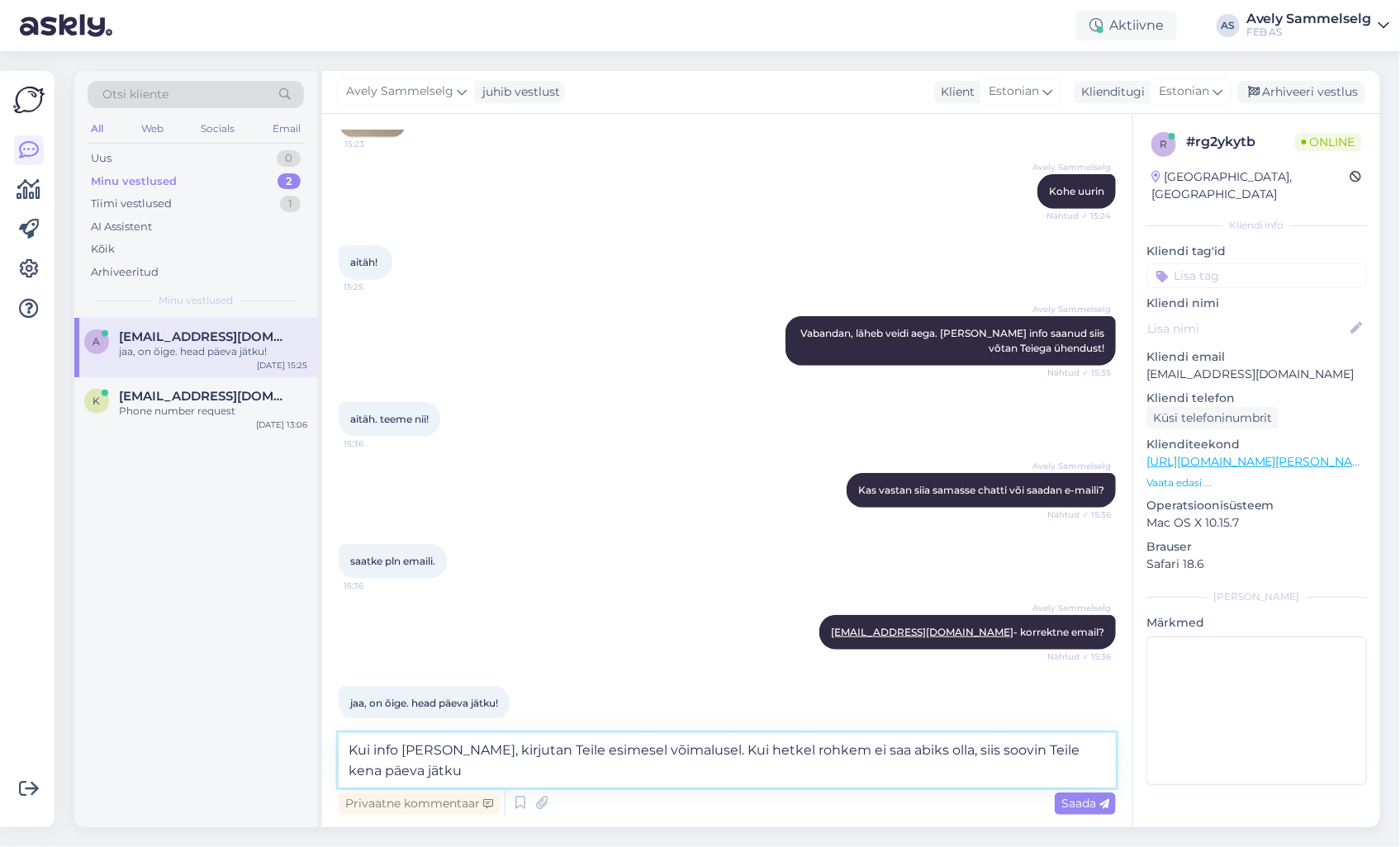
scroll to position [393, 0]
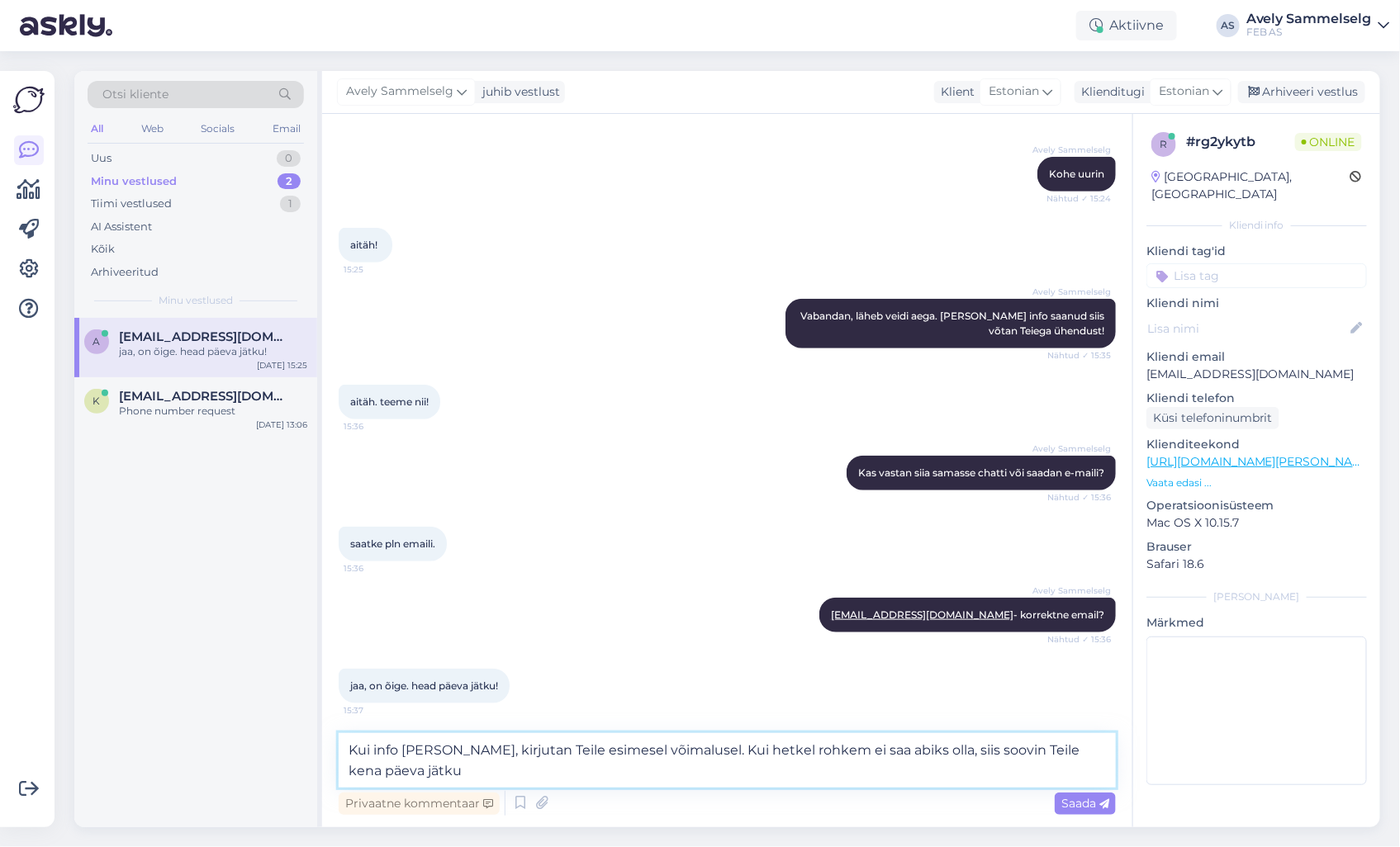
type textarea "Kui info [PERSON_NAME], kirjutan Teile esimesel võimalusel. Kui hetkel rohkem e…"
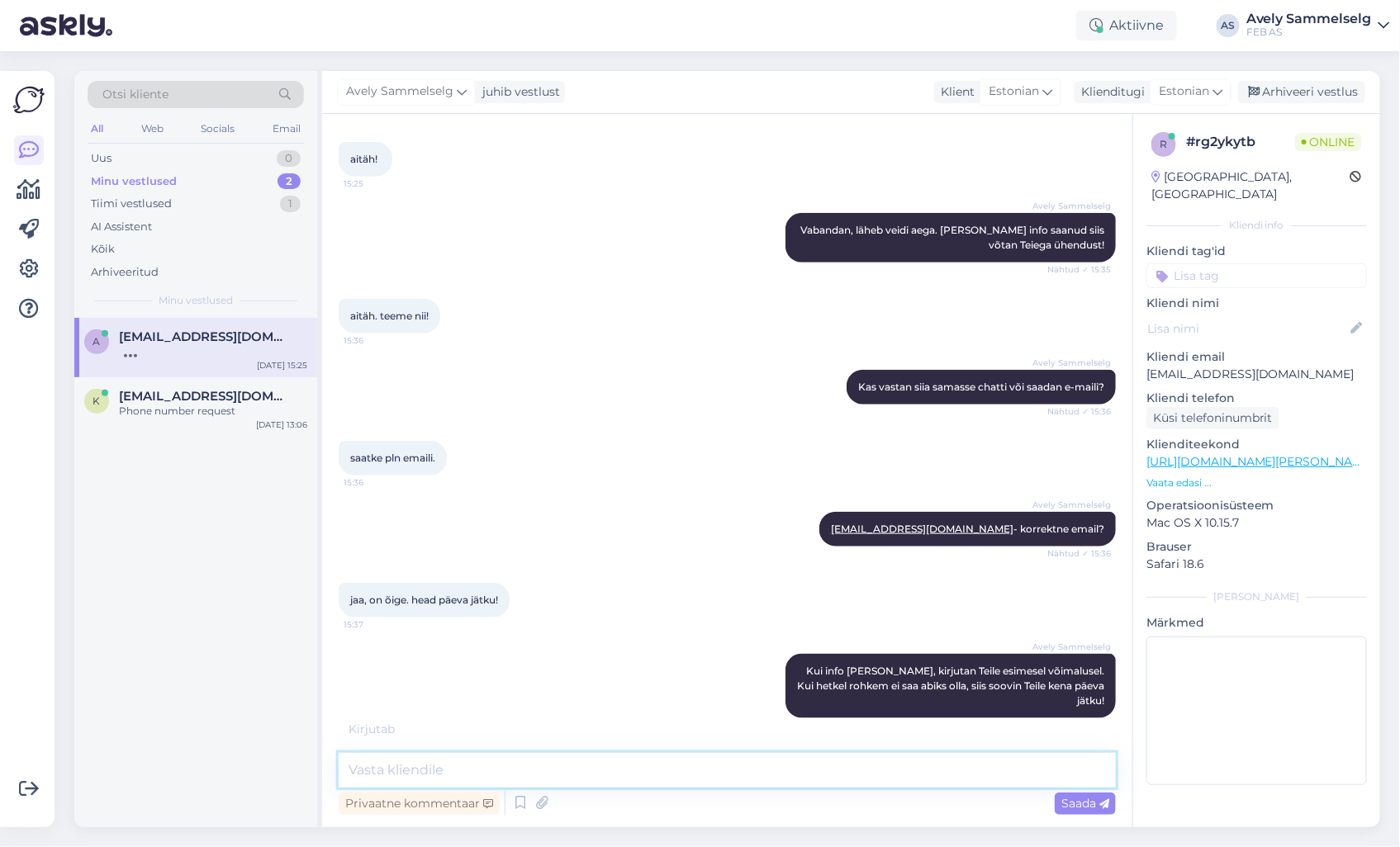
scroll to position [532, 0]
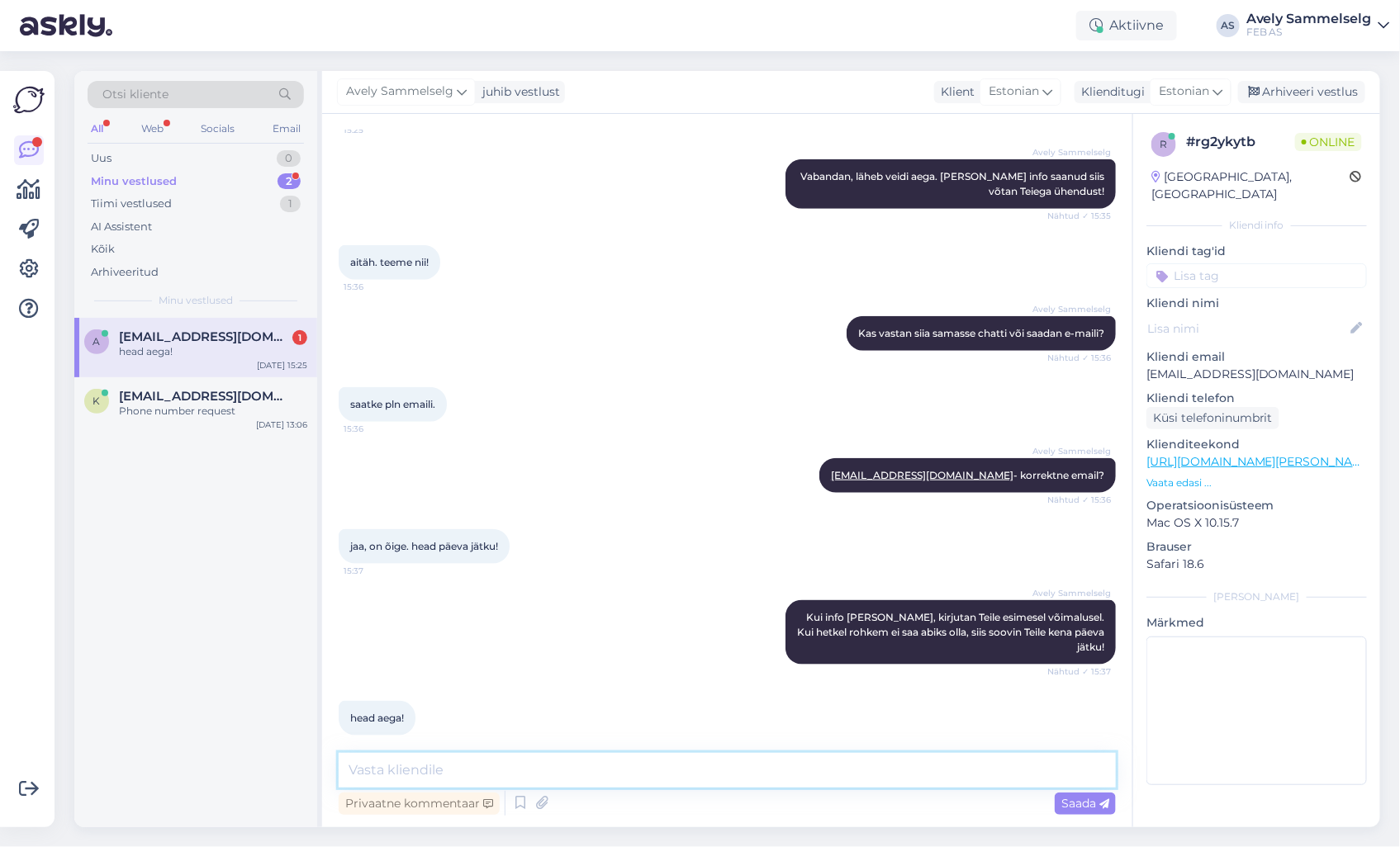
click at [533, 761] on textarea at bounding box center [727, 770] width 778 height 34
click at [1312, 94] on div "Arhiveeri vestlus" at bounding box center [1302, 92] width 127 height 23
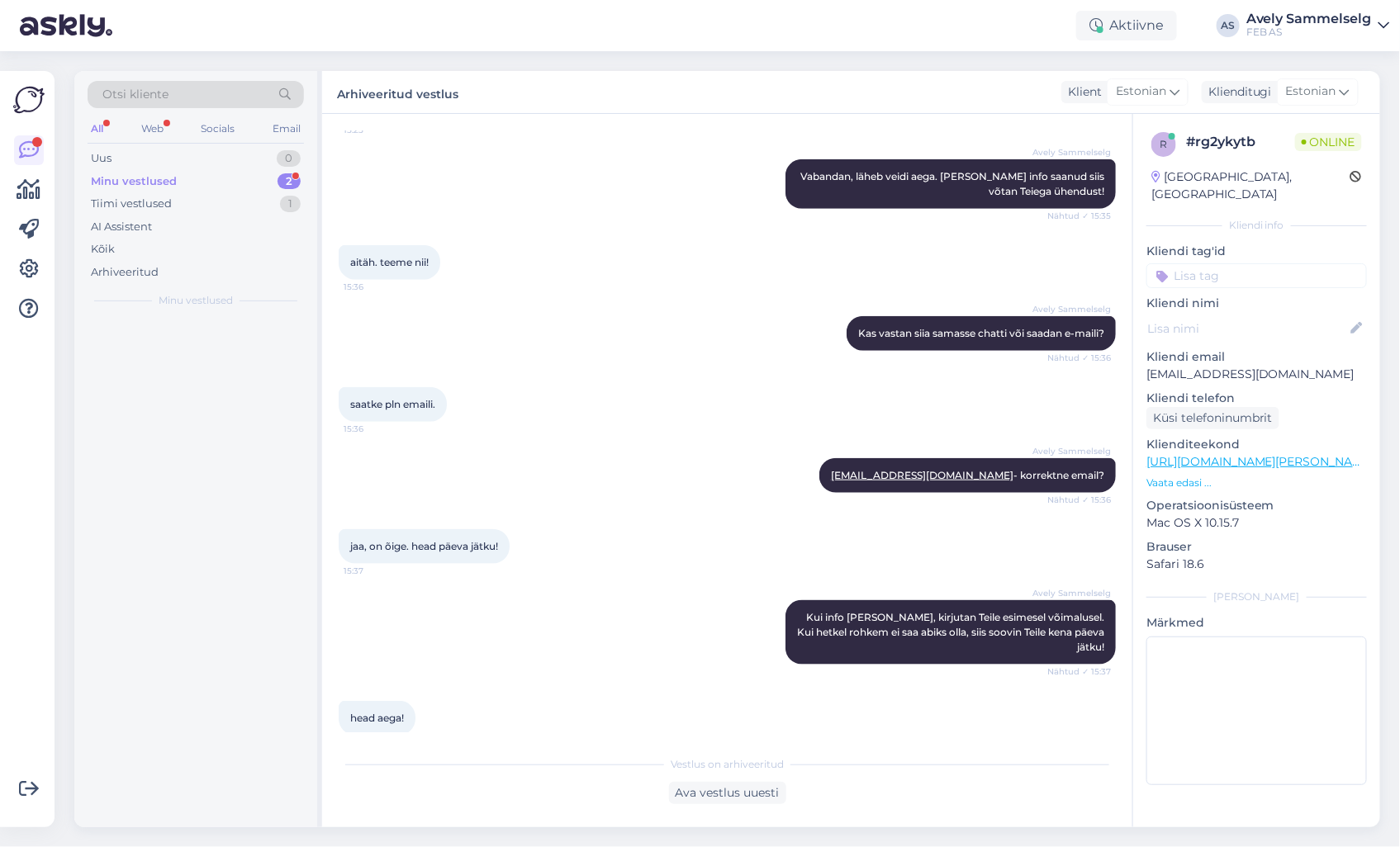
scroll to position [539, 0]
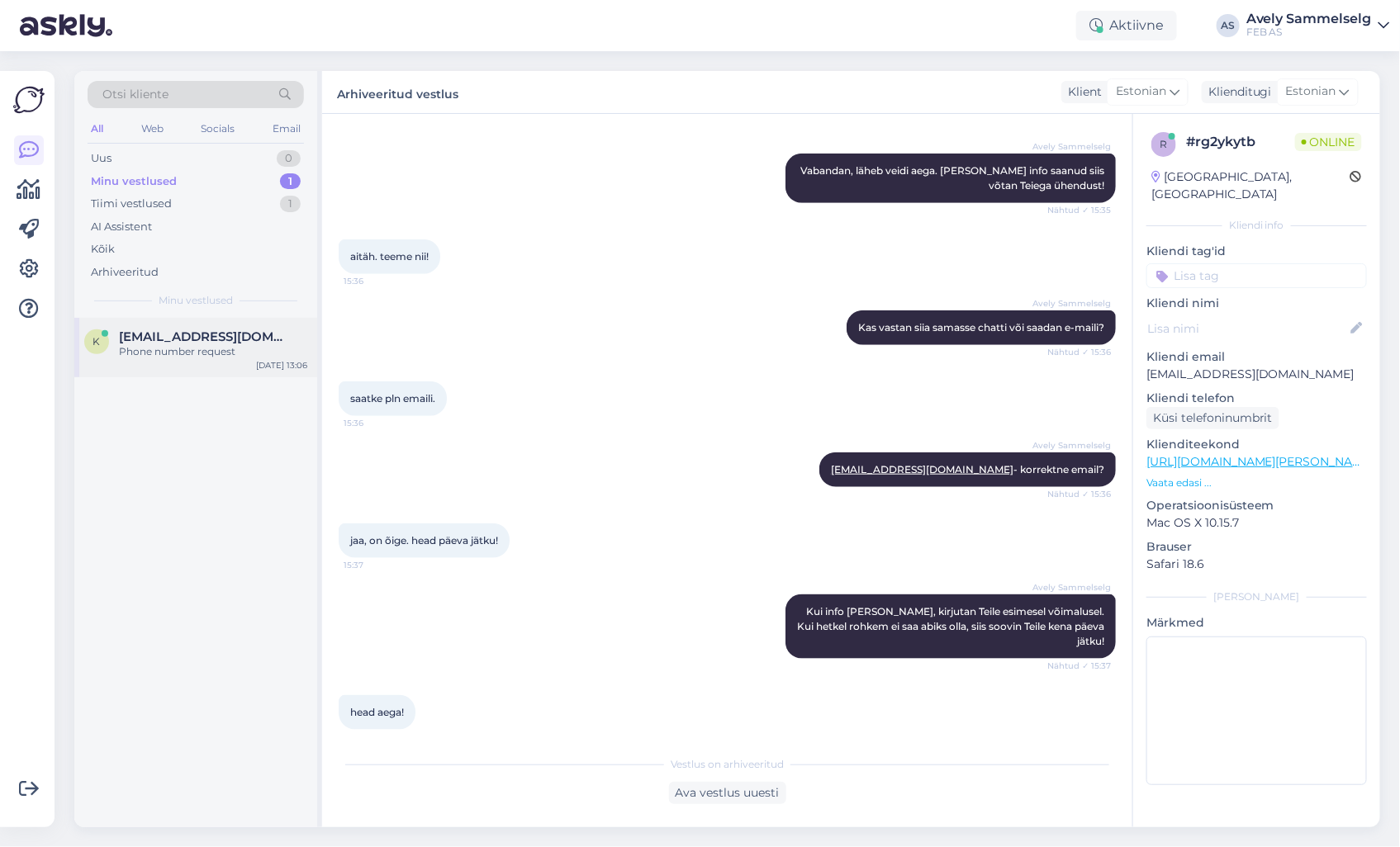
click at [155, 354] on div "Phone number request" at bounding box center [213, 352] width 189 height 15
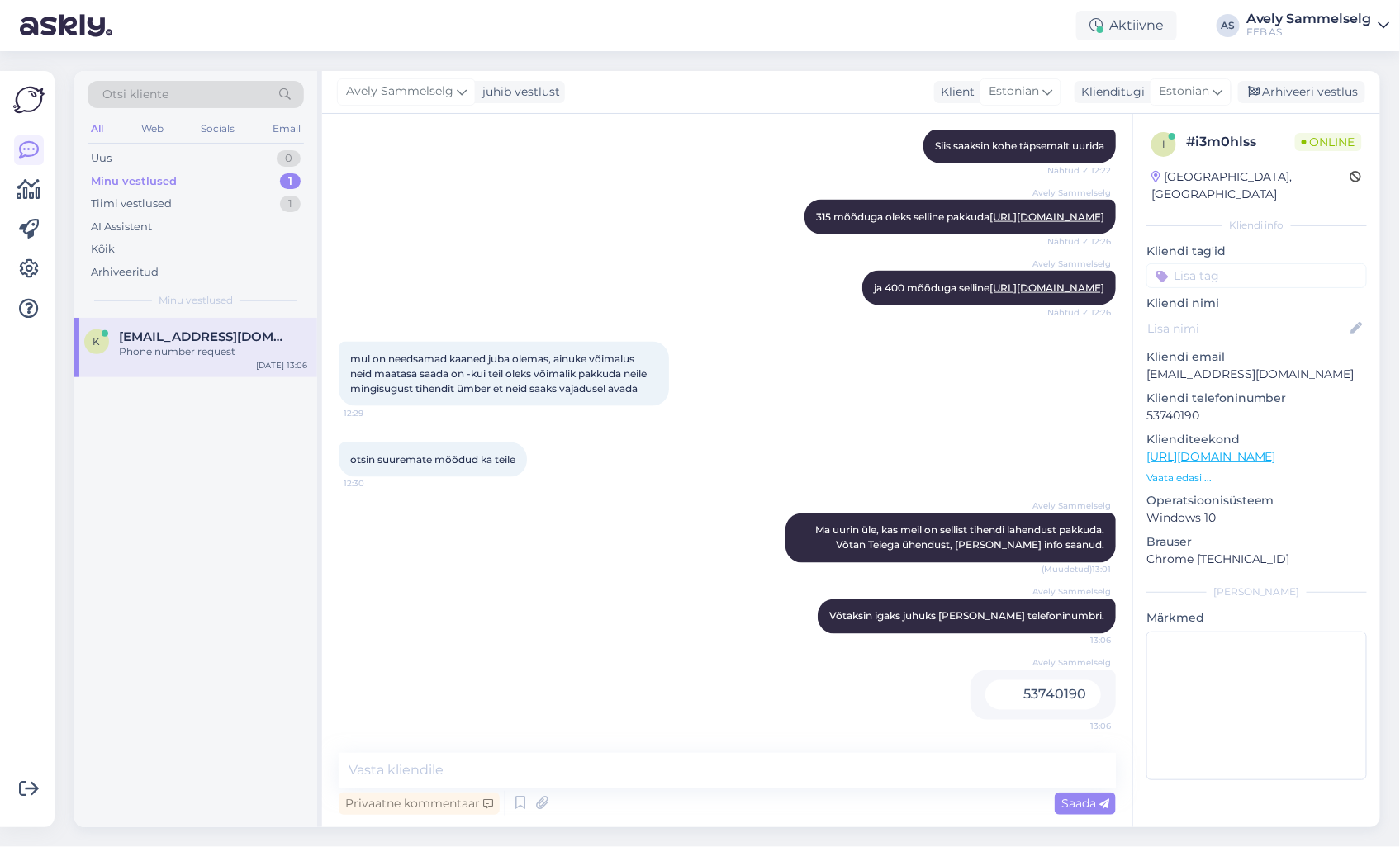
click at [1176, 471] on p "Vaata edasi ..." at bounding box center [1257, 478] width 220 height 15
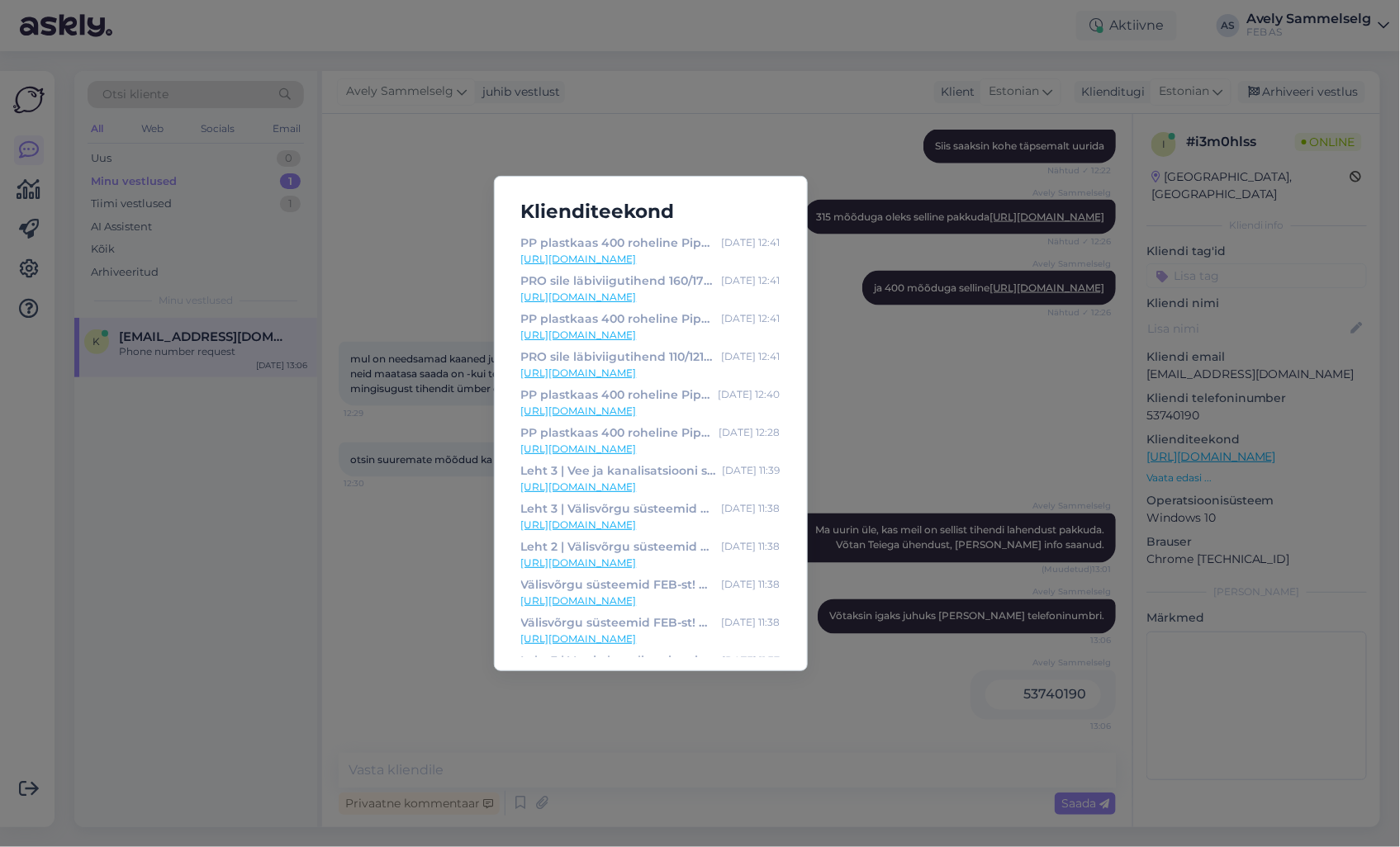
click at [876, 368] on div "Klienditeekond PP plastkaas 400 roheline Pipelife [DATE] 12:41 [URL][DOMAIN_NAM…" at bounding box center [700, 424] width 1400 height 847
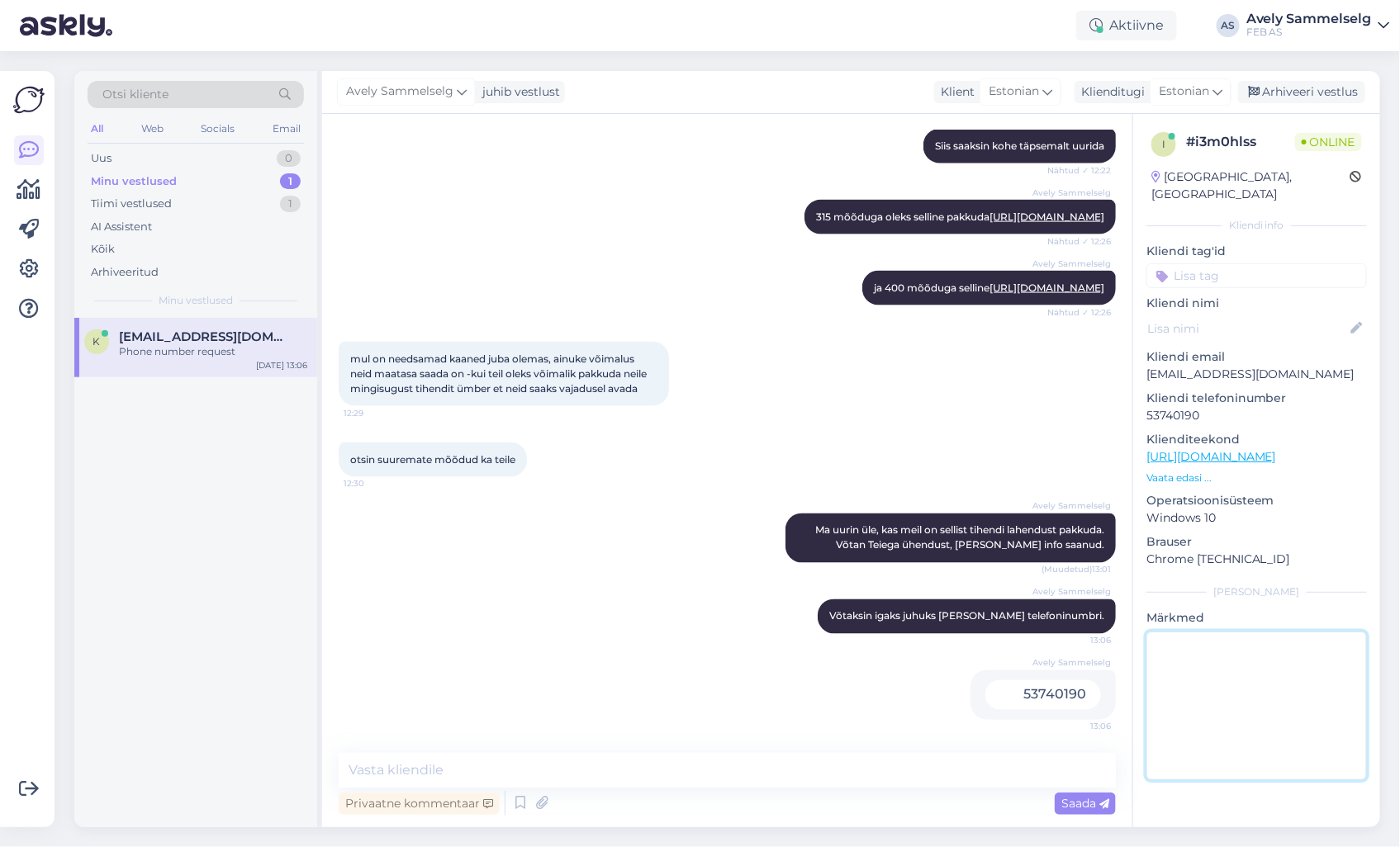
click at [1186, 690] on textarea at bounding box center [1257, 706] width 220 height 149
type textarea "kliendile meilile vastatud"
click at [1309, 92] on div "Arhiveeri vestlus" at bounding box center [1302, 92] width 127 height 23
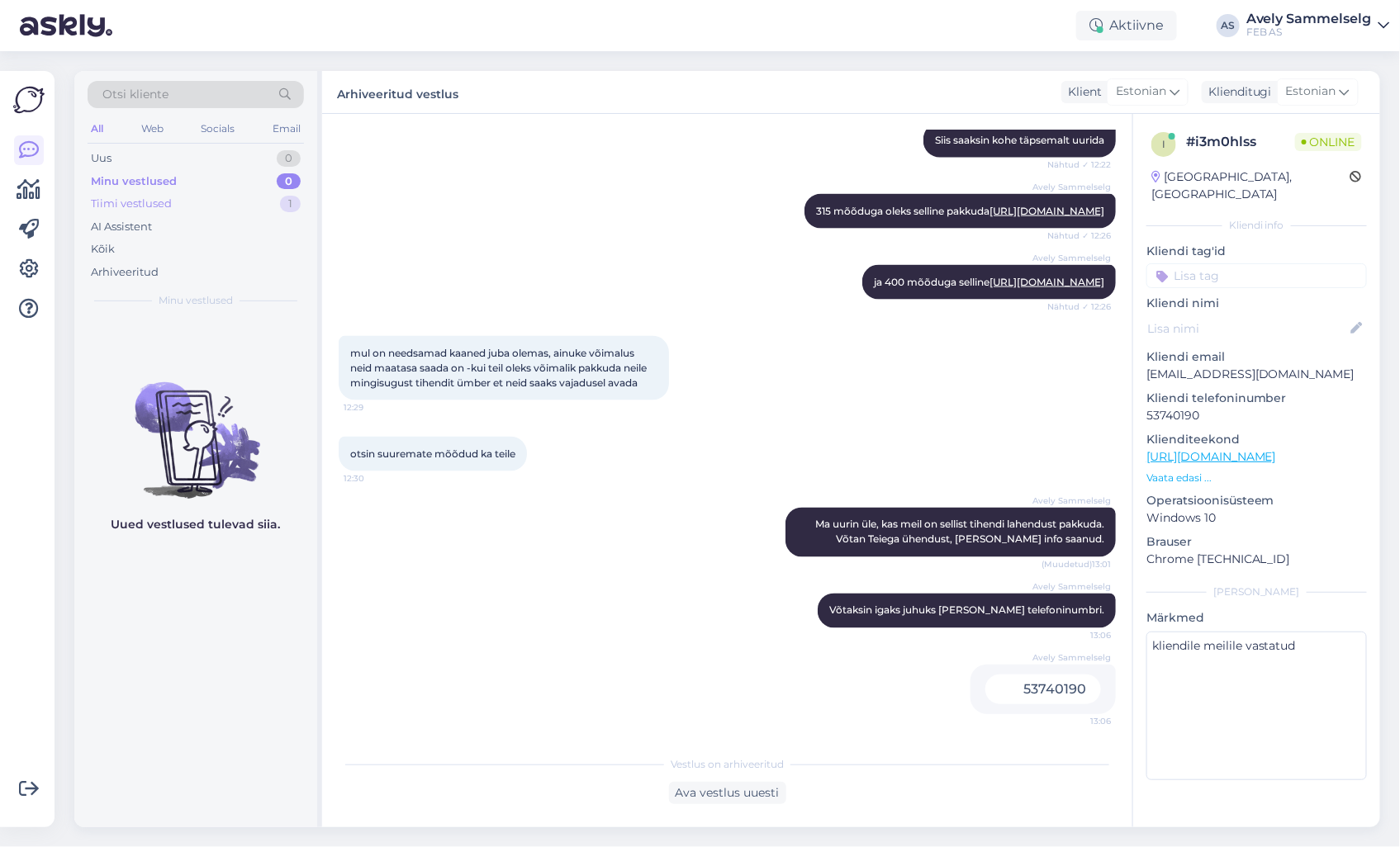
click at [142, 197] on div "Tiimi vestlused" at bounding box center [131, 204] width 81 height 16
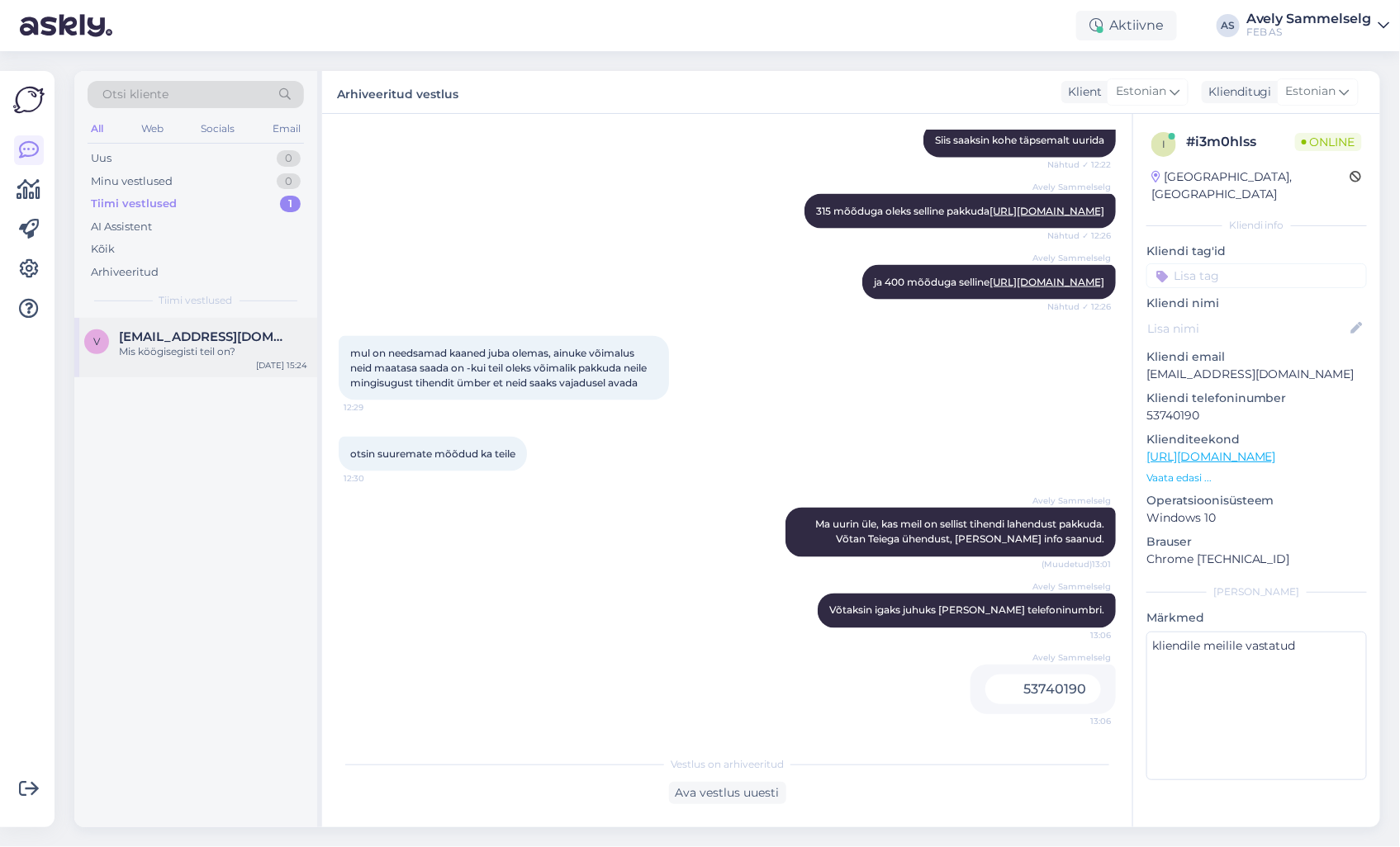
click at [169, 338] on span "[EMAIL_ADDRESS][DOMAIN_NAME]" at bounding box center [204, 336] width 171 height 15
